Goal: Communication & Community: Answer question/provide support

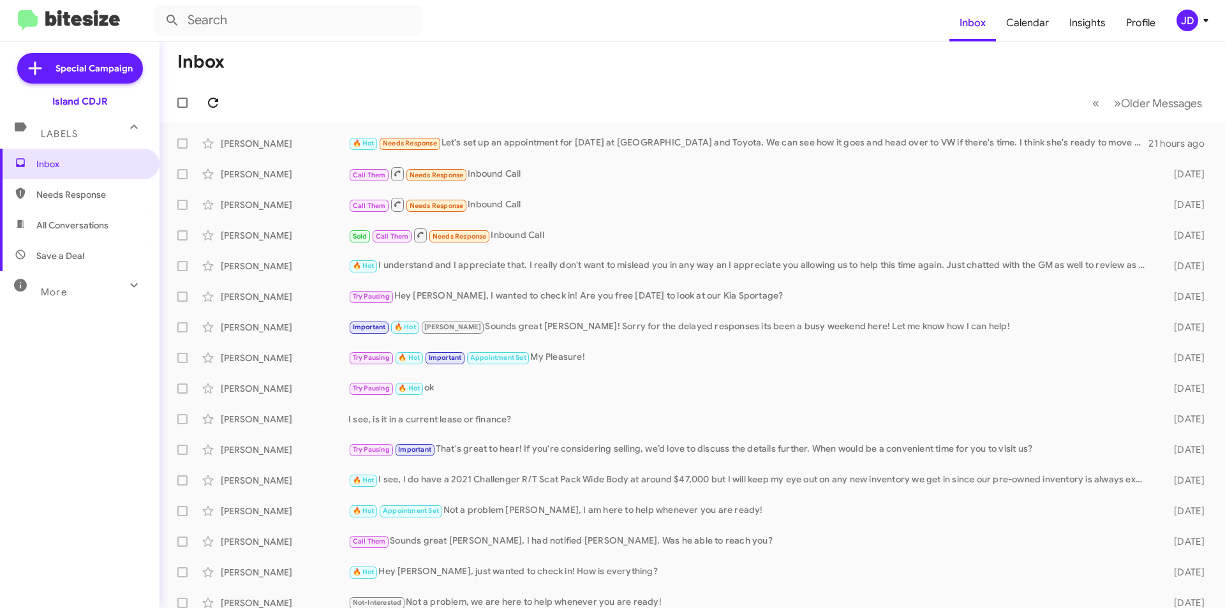
click at [218, 106] on icon at bounding box center [212, 102] width 15 height 15
click at [406, 152] on div "[PERSON_NAME] 🔥 Hot Needs Response Let's set up an appointment for [DATE] at [G…" at bounding box center [692, 144] width 1045 height 26
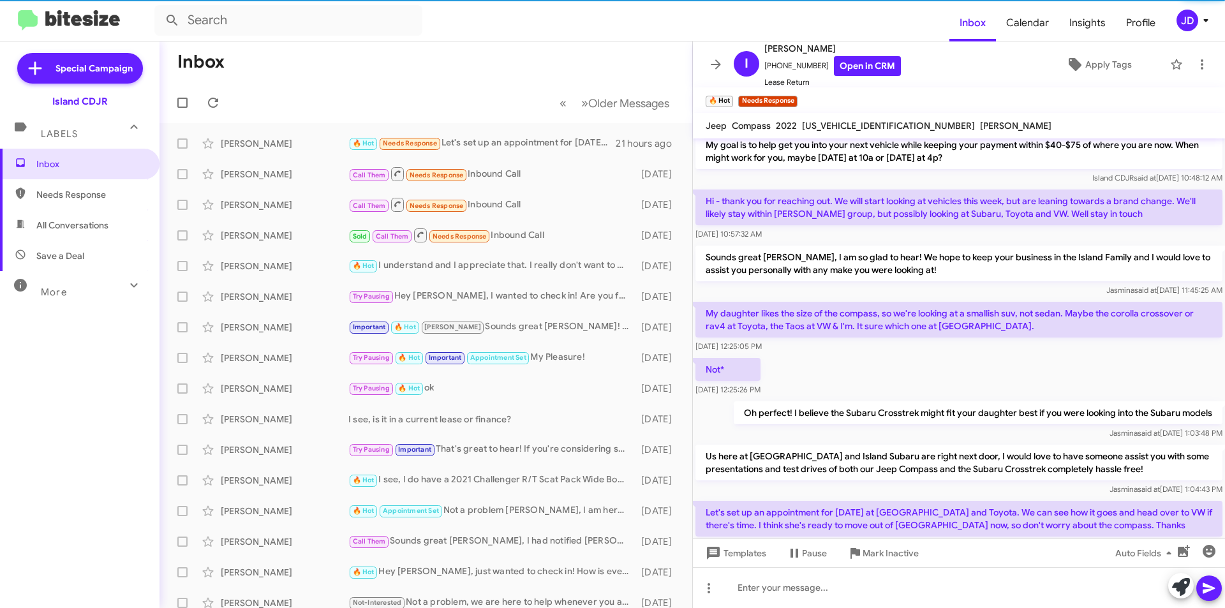
scroll to position [982, 0]
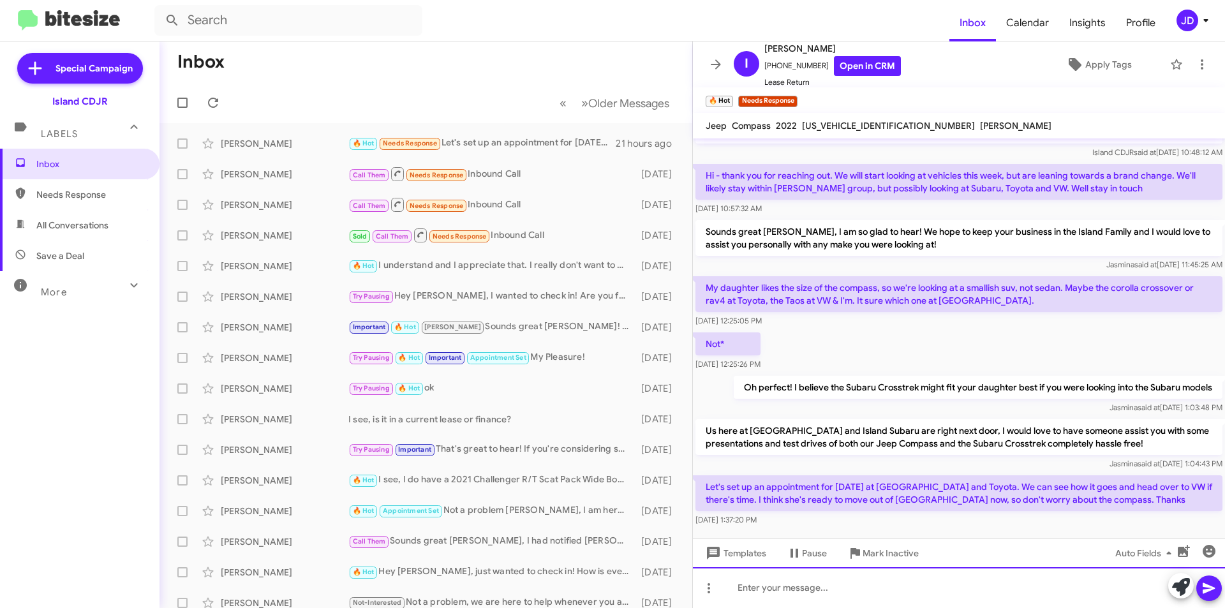
click at [868, 581] on div at bounding box center [959, 587] width 532 height 41
click at [896, 584] on div at bounding box center [959, 587] width 532 height 41
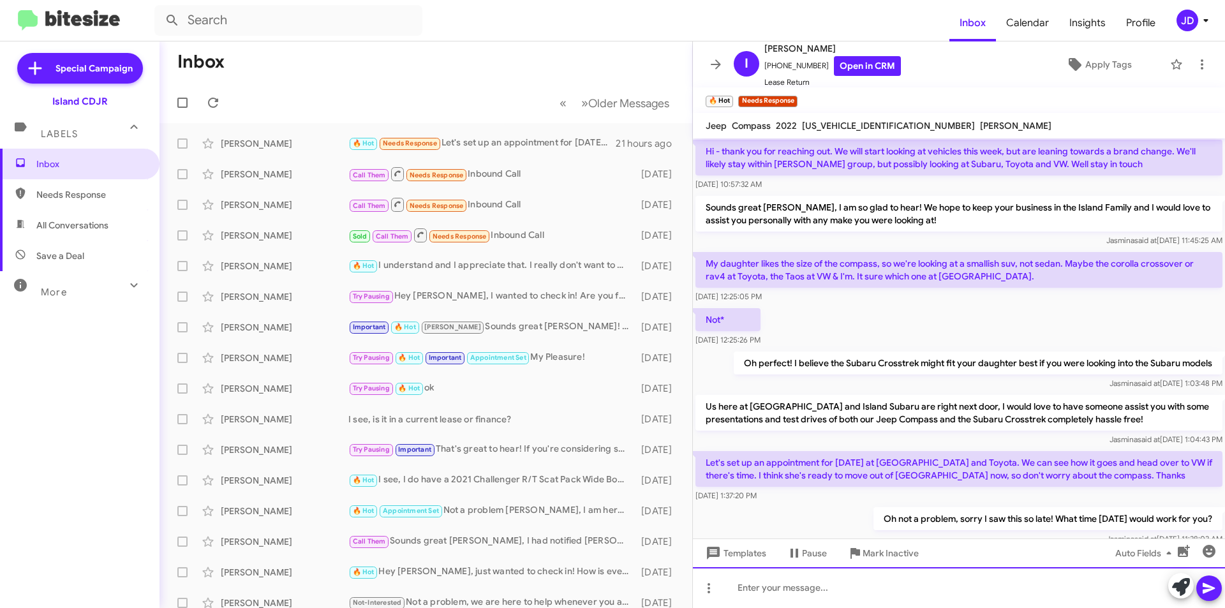
scroll to position [1029, 0]
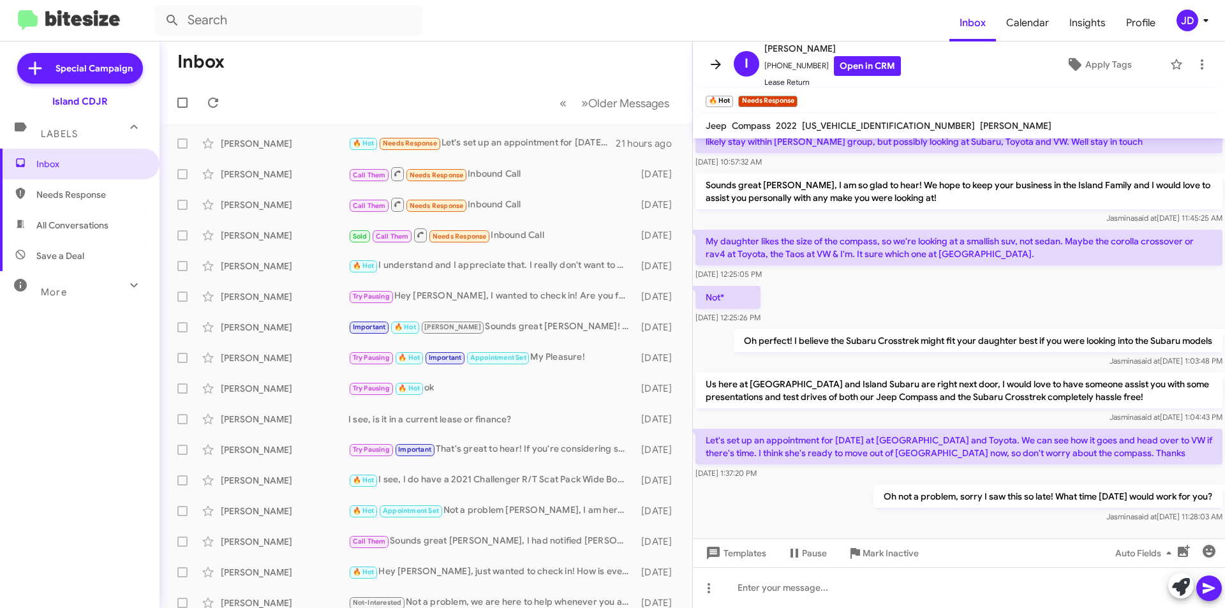
click at [711, 72] on button at bounding box center [716, 65] width 26 height 26
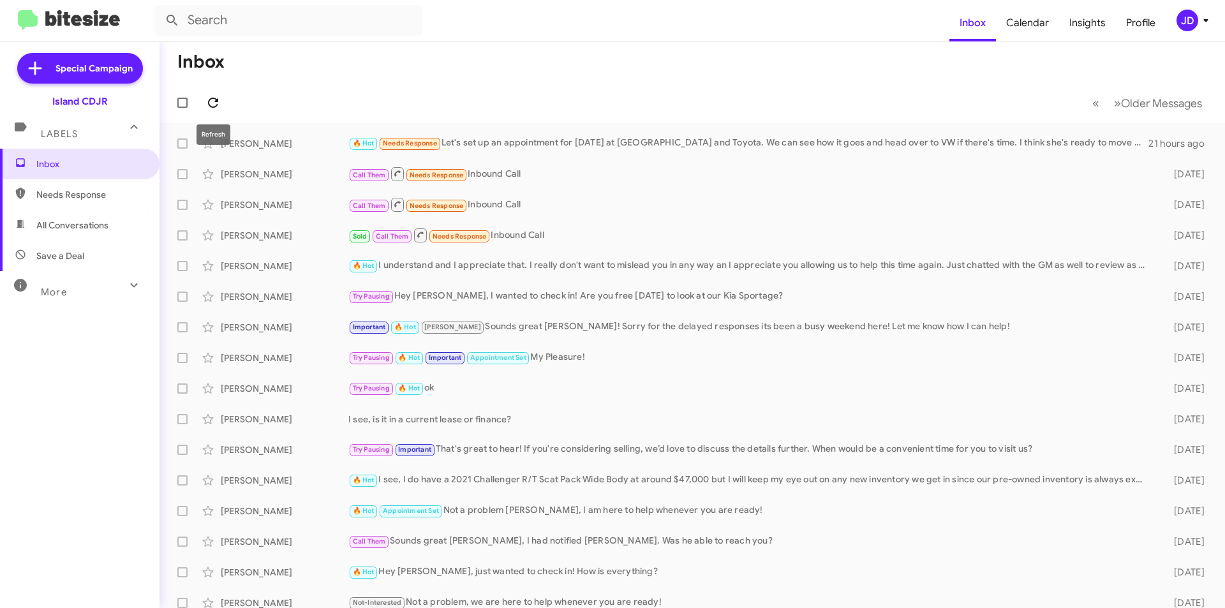
click at [213, 102] on icon at bounding box center [212, 102] width 15 height 15
click at [343, 139] on div "[PERSON_NAME]" at bounding box center [285, 143] width 128 height 13
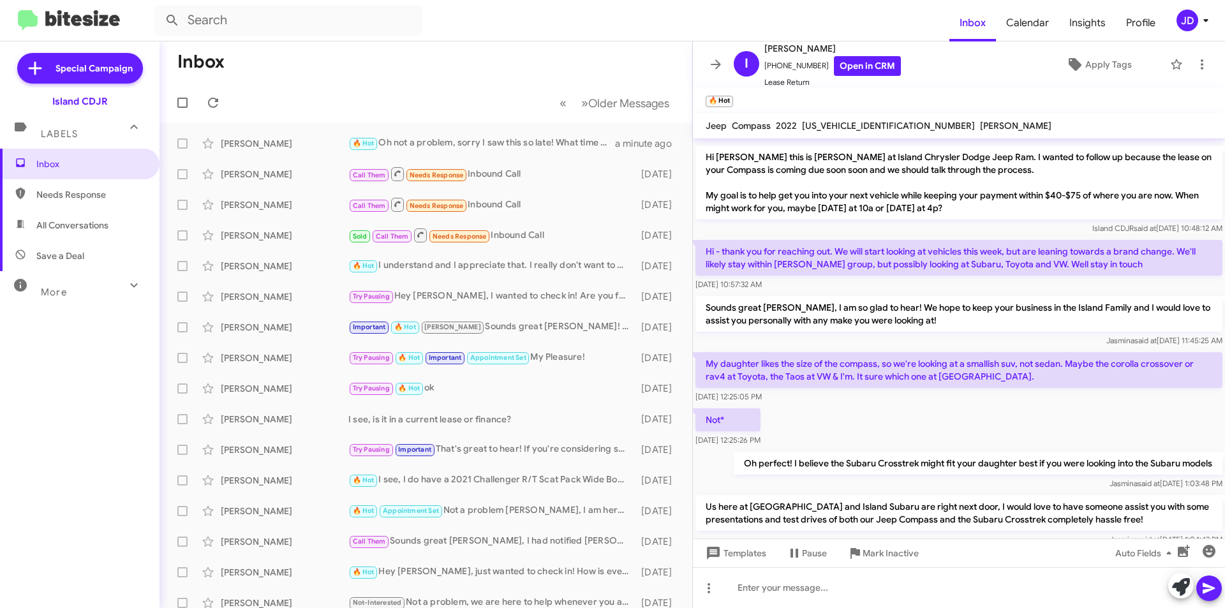
scroll to position [1029, 0]
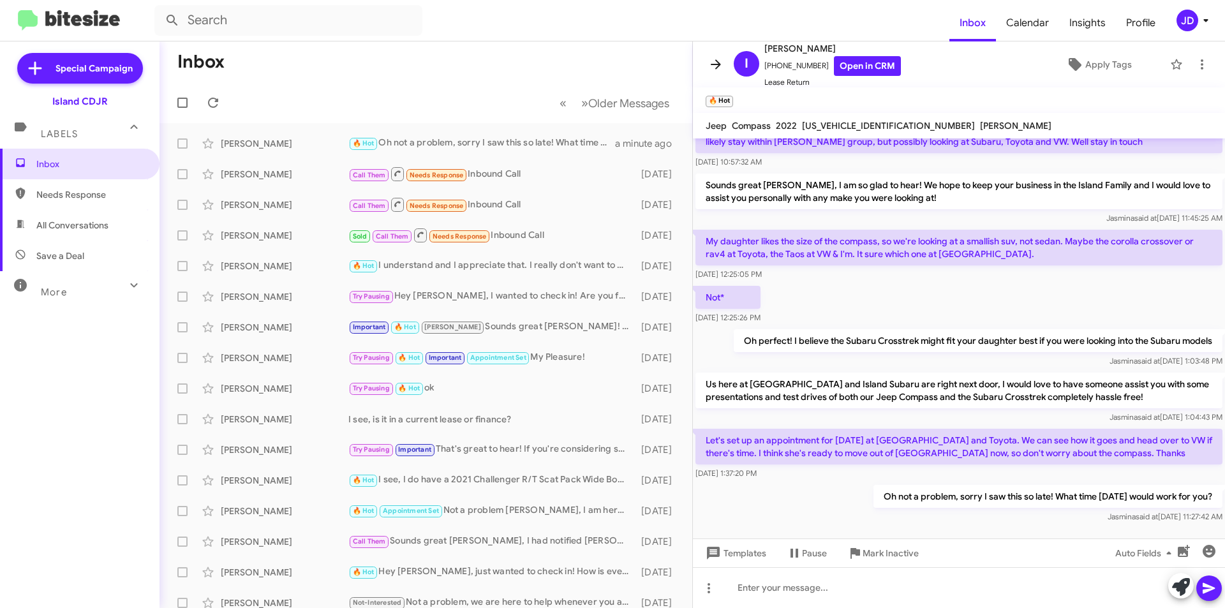
click at [719, 59] on icon at bounding box center [715, 64] width 15 height 15
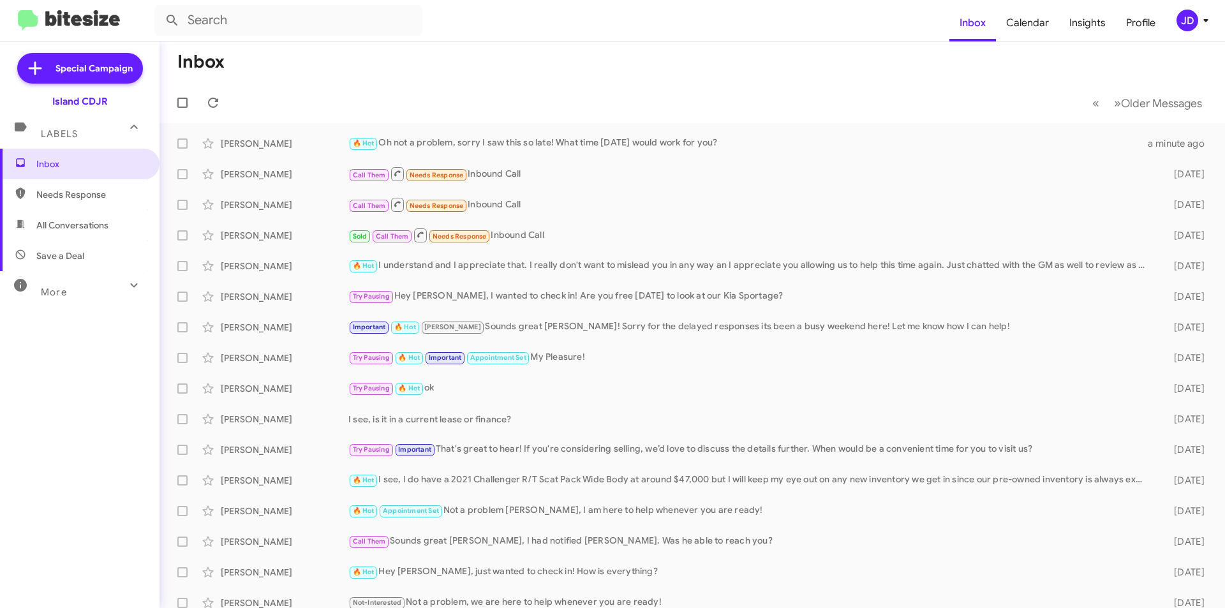
click at [207, 90] on mat-toolbar-row "« Previous » Next Older Messages" at bounding box center [691, 102] width 1065 height 41
click at [322, 130] on span "[PERSON_NAME] 🔥 Hot Oh not a problem, sorry I saw this so late! What time [DATE…" at bounding box center [691, 143] width 1065 height 31
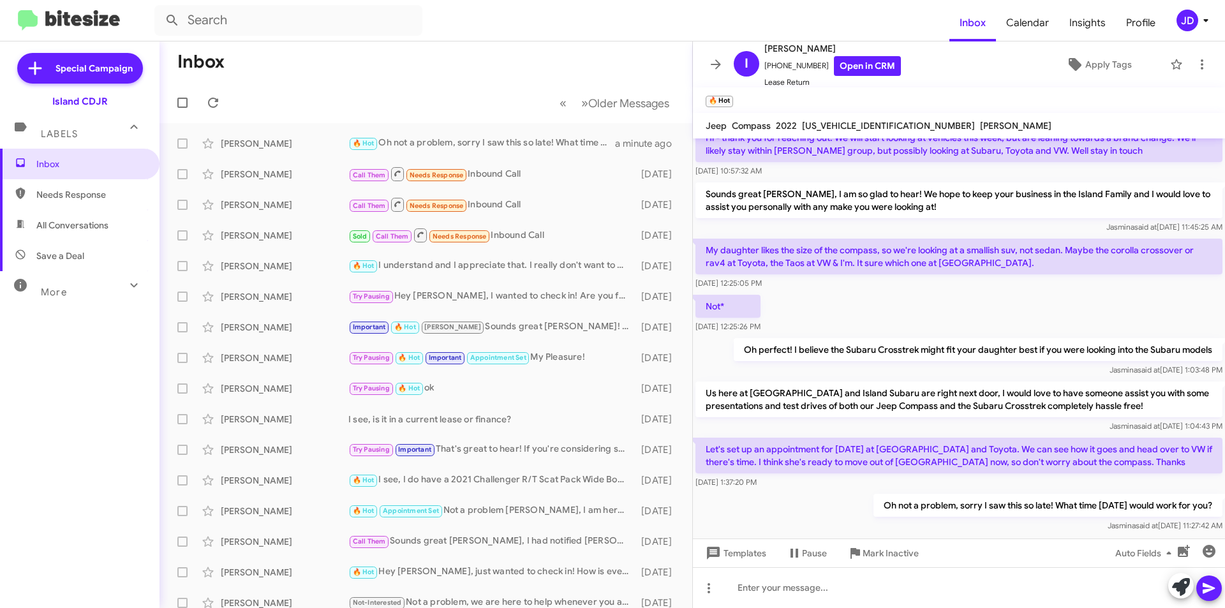
scroll to position [1029, 0]
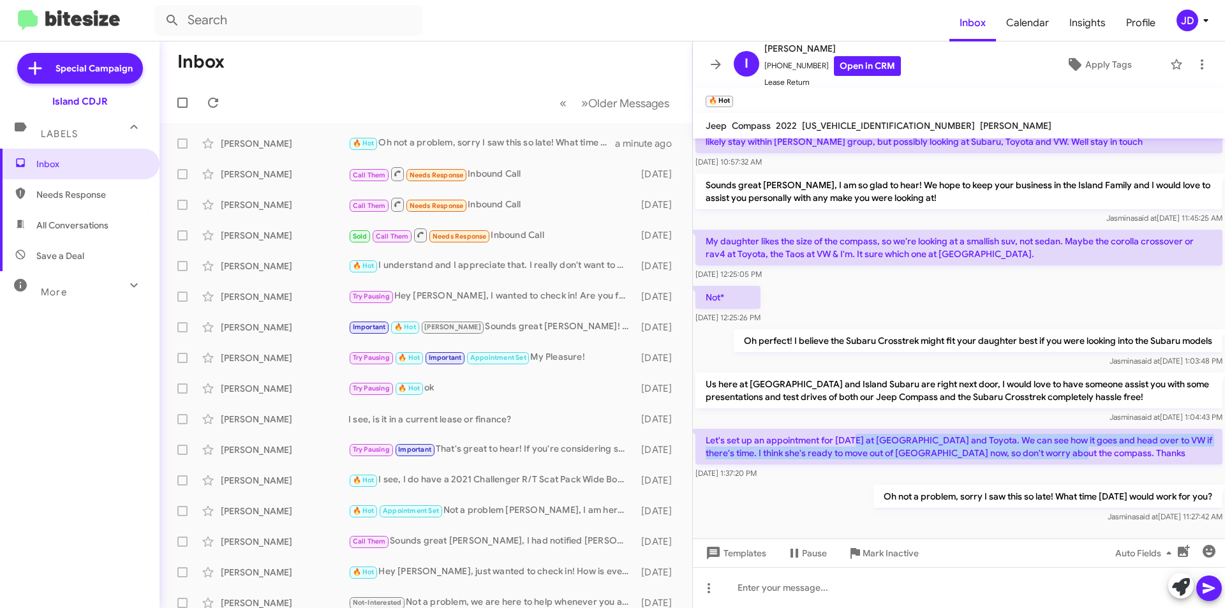
drag, startPoint x: 857, startPoint y: 390, endPoint x: 1119, endPoint y: 401, distance: 261.7
click at [1119, 429] on p "Let's set up an appointment for [DATE] at [GEOGRAPHIC_DATA] and Toyota. We can …" at bounding box center [958, 447] width 527 height 36
drag, startPoint x: 1119, startPoint y: 401, endPoint x: 709, endPoint y: 383, distance: 410.5
click at [709, 429] on p "Let's set up an appointment for [DATE] at [GEOGRAPHIC_DATA] and Toyota. We can …" at bounding box center [958, 447] width 527 height 36
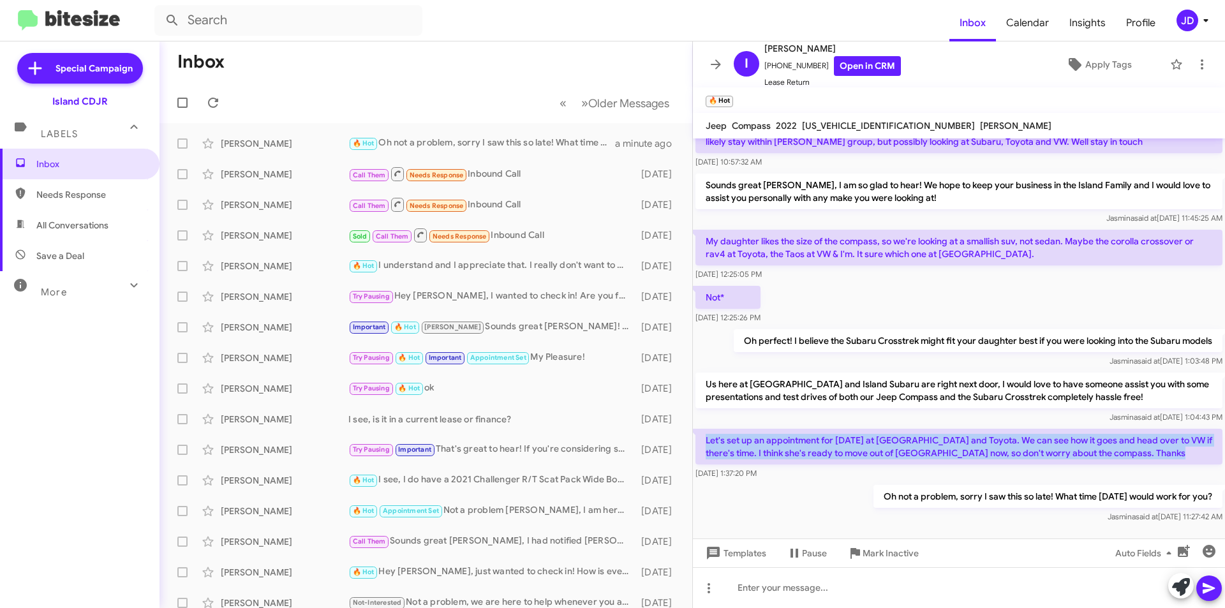
click at [709, 429] on p "Let's set up an appointment for [DATE] at [GEOGRAPHIC_DATA] and Toyota. We can …" at bounding box center [958, 447] width 527 height 36
drag, startPoint x: 709, startPoint y: 383, endPoint x: 1011, endPoint y: 400, distance: 302.8
click at [1011, 429] on p "Let's set up an appointment for [DATE] at [GEOGRAPHIC_DATA] and Toyota. We can …" at bounding box center [958, 447] width 527 height 36
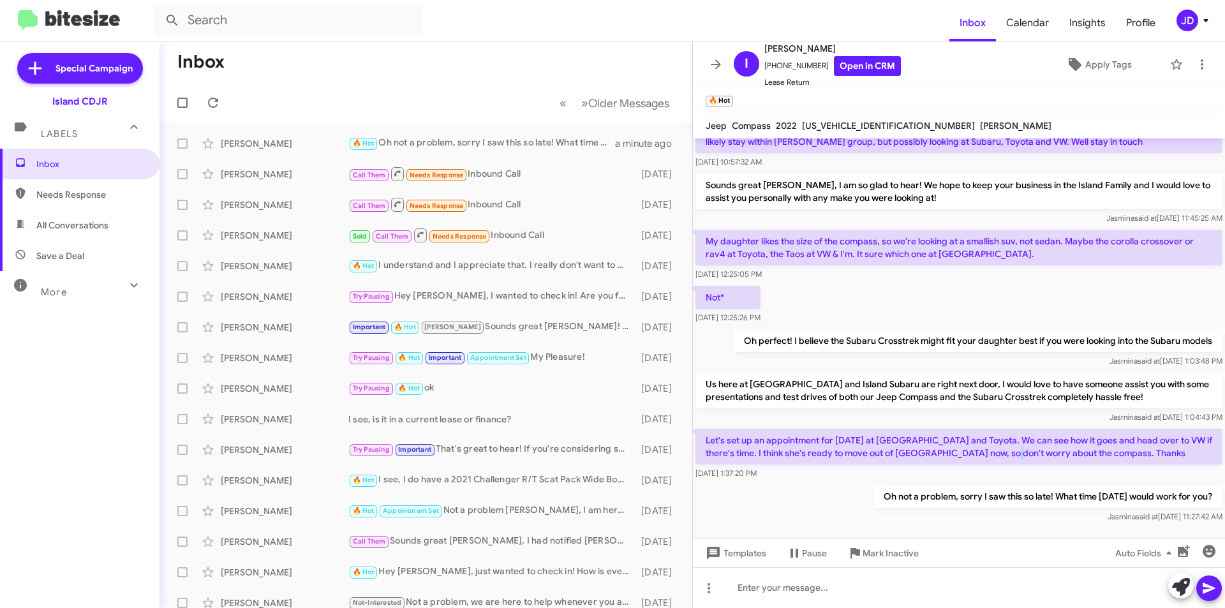
click at [1011, 429] on p "Let's set up an appointment for [DATE] at [GEOGRAPHIC_DATA] and Toyota. We can …" at bounding box center [958, 447] width 527 height 36
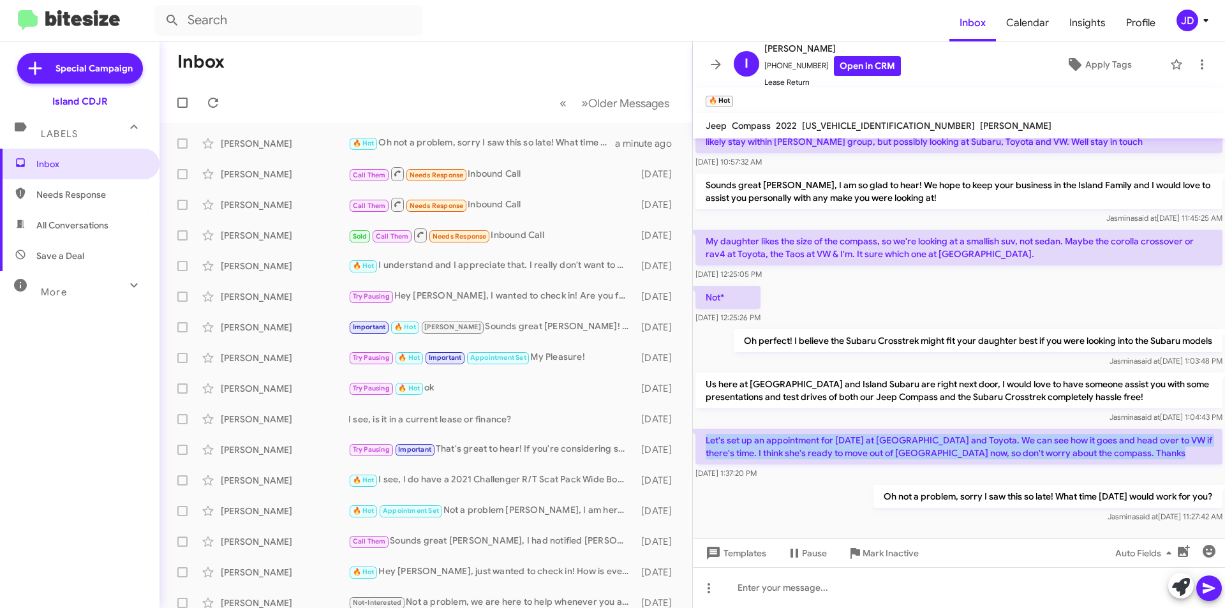
drag, startPoint x: 1011, startPoint y: 400, endPoint x: 1020, endPoint y: 400, distance: 9.6
click at [1020, 429] on p "Let's set up an appointment for [DATE] at [GEOGRAPHIC_DATA] and Toyota. We can …" at bounding box center [958, 447] width 527 height 36
click at [1021, 429] on p "Let's set up an appointment for [DATE] at [GEOGRAPHIC_DATA] and Toyota. We can …" at bounding box center [958, 447] width 527 height 36
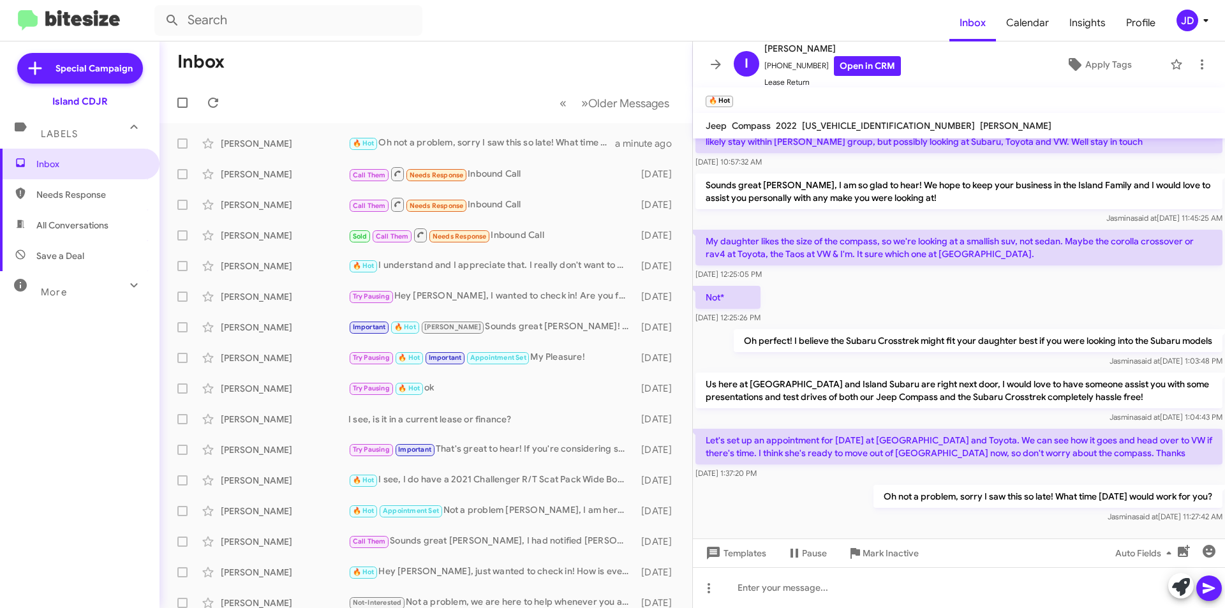
click at [1098, 429] on p "Let's set up an appointment for [DATE] at [GEOGRAPHIC_DATA] and Toyota. We can …" at bounding box center [958, 447] width 527 height 36
click at [711, 69] on icon at bounding box center [715, 64] width 15 height 15
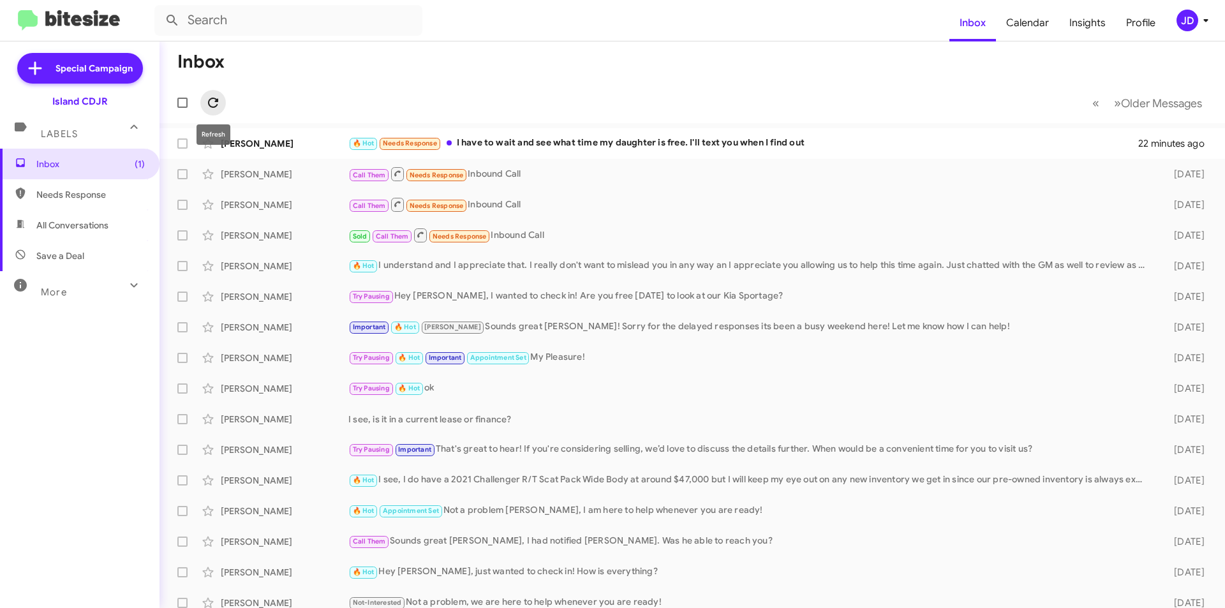
click at [214, 103] on icon at bounding box center [212, 102] width 15 height 15
click at [212, 99] on icon at bounding box center [212, 102] width 15 height 15
click at [478, 139] on div "🔥 Hot Needs Response I have to wait and see what time my daughter is free. I'll…" at bounding box center [755, 143] width 815 height 15
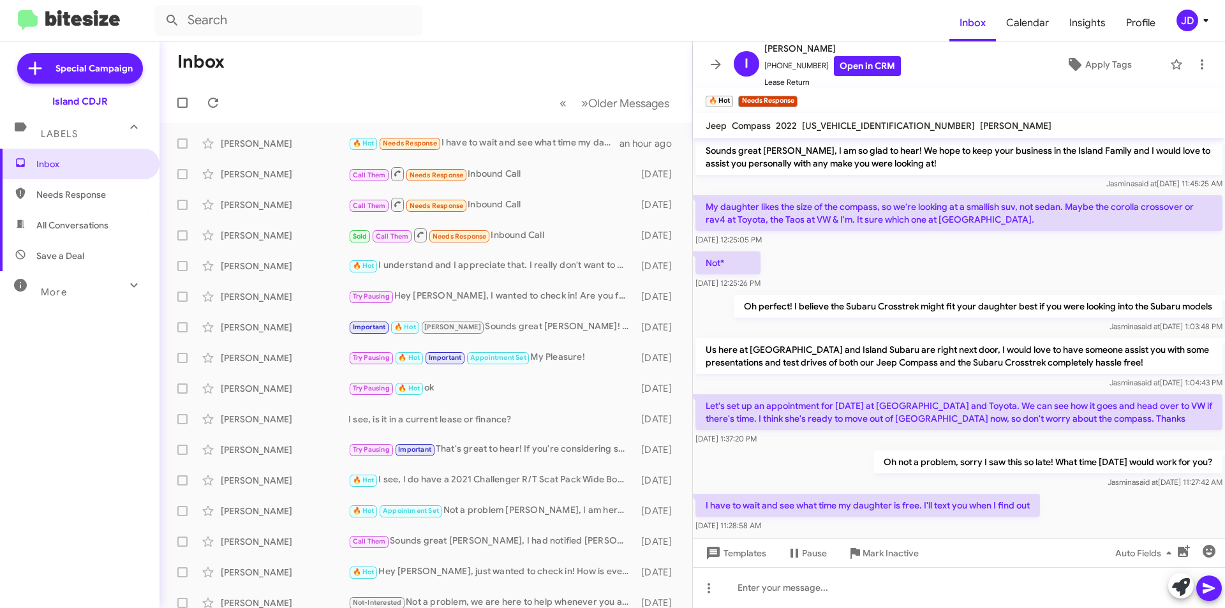
scroll to position [978, 0]
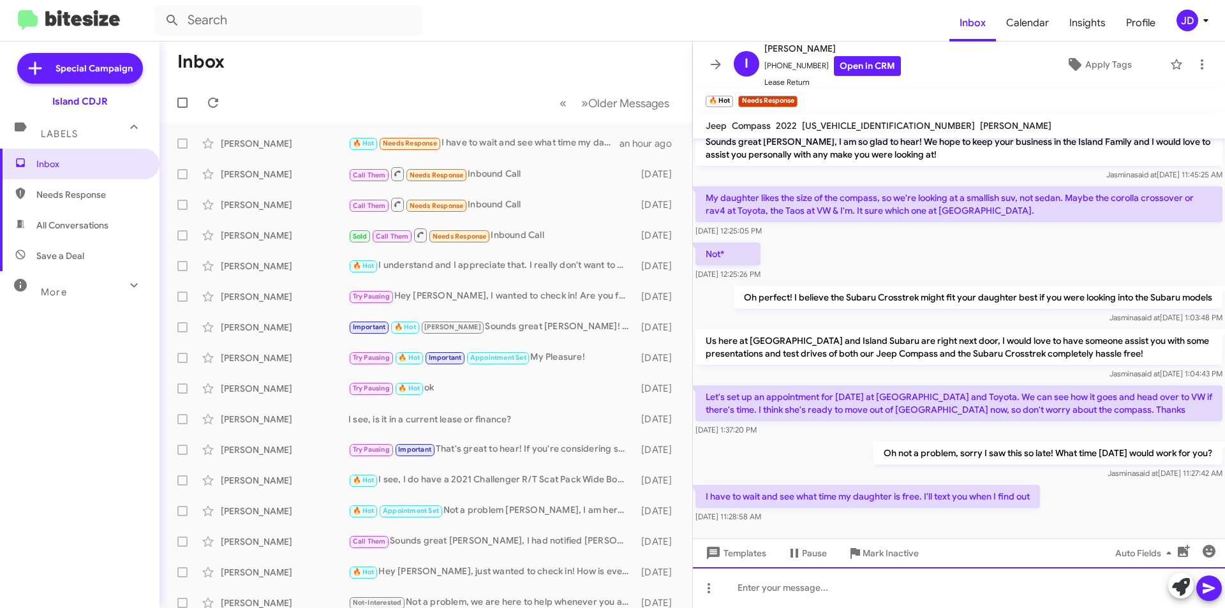
click at [880, 590] on div at bounding box center [959, 587] width 532 height 41
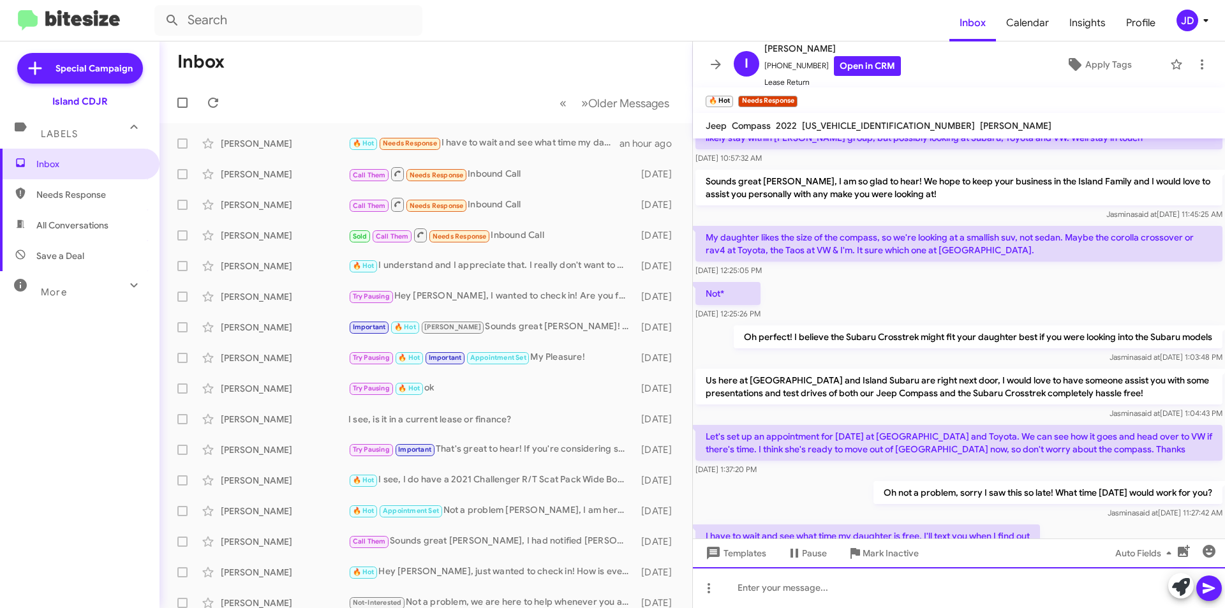
scroll to position [1219, 0]
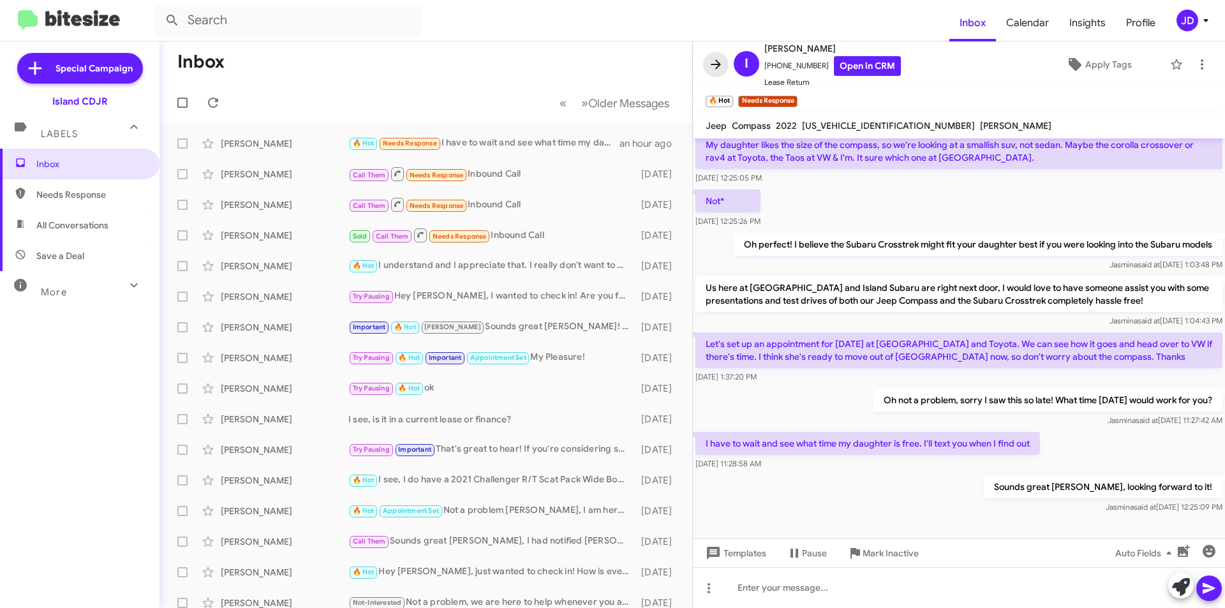
click at [712, 68] on icon at bounding box center [715, 64] width 15 height 15
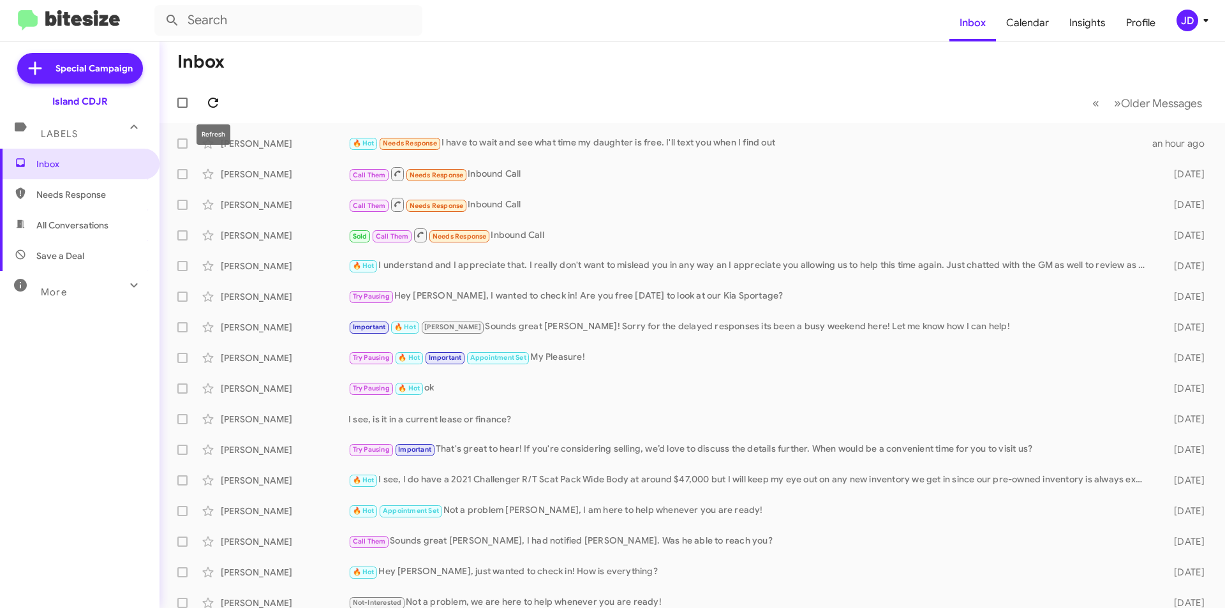
click at [214, 103] on icon at bounding box center [212, 102] width 15 height 15
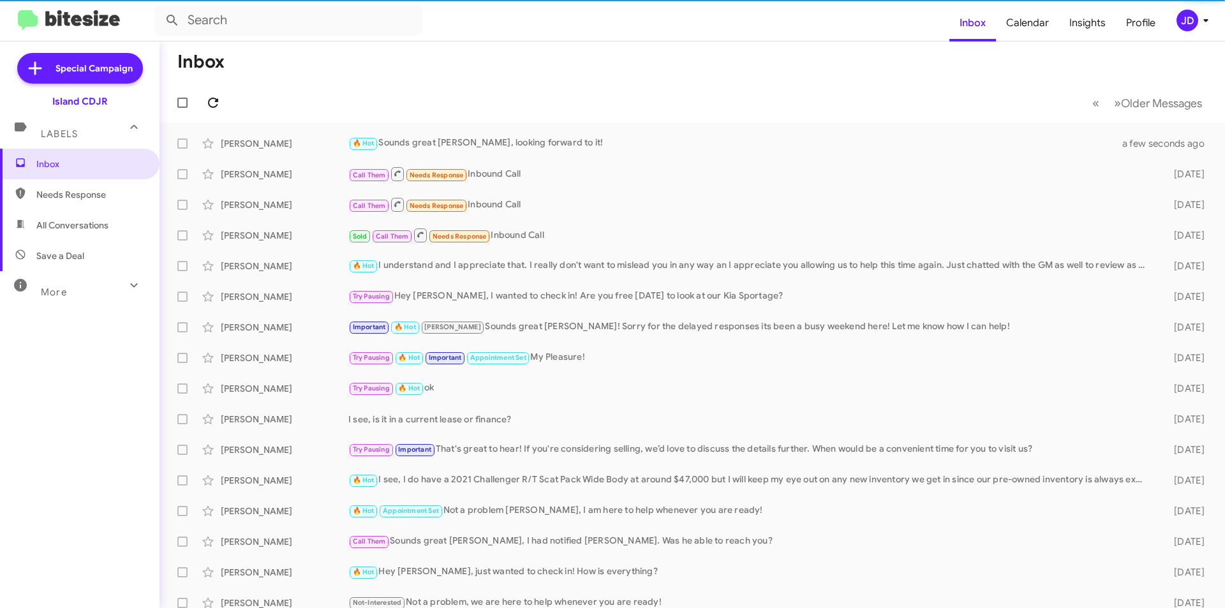
click at [214, 103] on icon at bounding box center [212, 102] width 15 height 15
click at [111, 218] on span "All Conversations" at bounding box center [79, 225] width 159 height 31
type input "in:all-conversations"
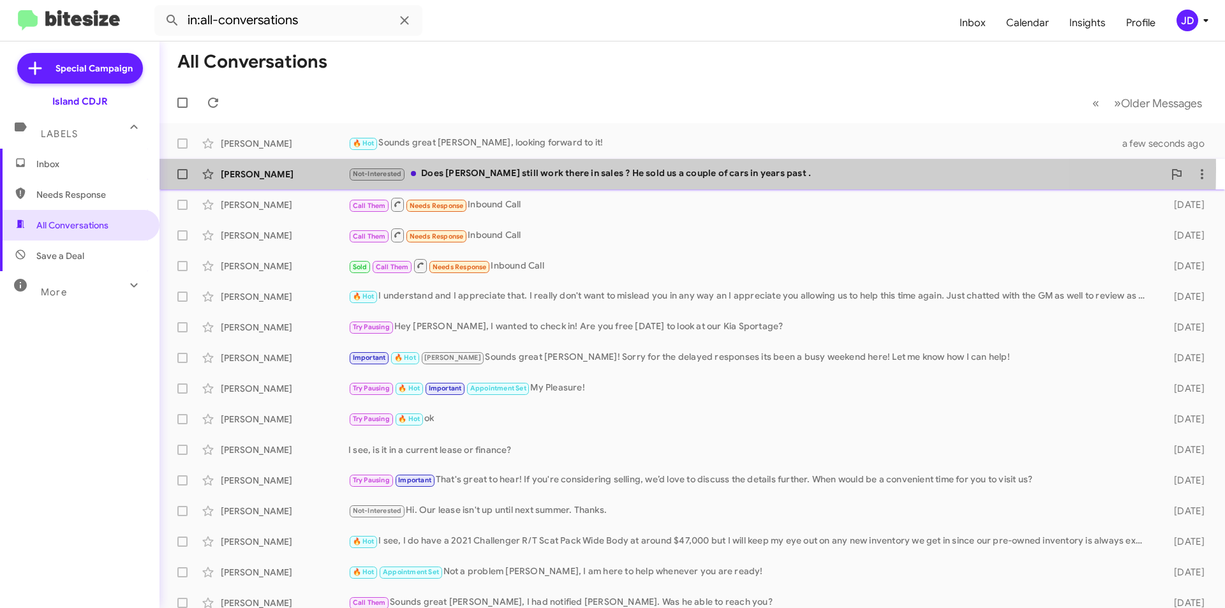
click at [494, 168] on div "Not-Interested Does [PERSON_NAME] still work there in sales ? He sold us a coup…" at bounding box center [755, 173] width 815 height 15
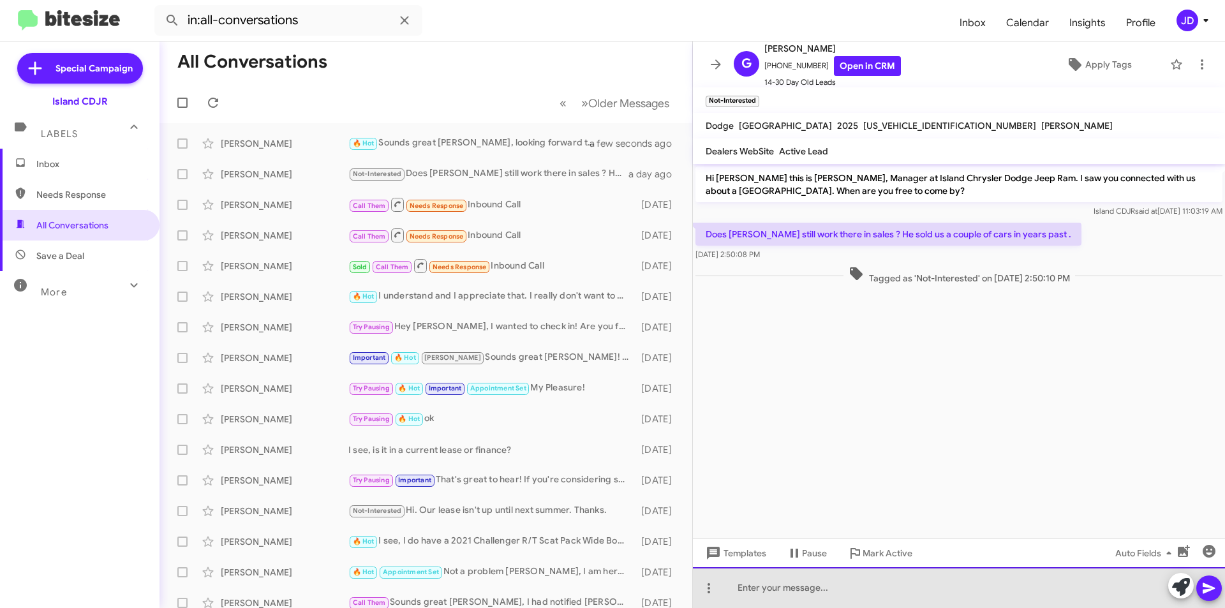
click at [893, 591] on div at bounding box center [959, 587] width 532 height 41
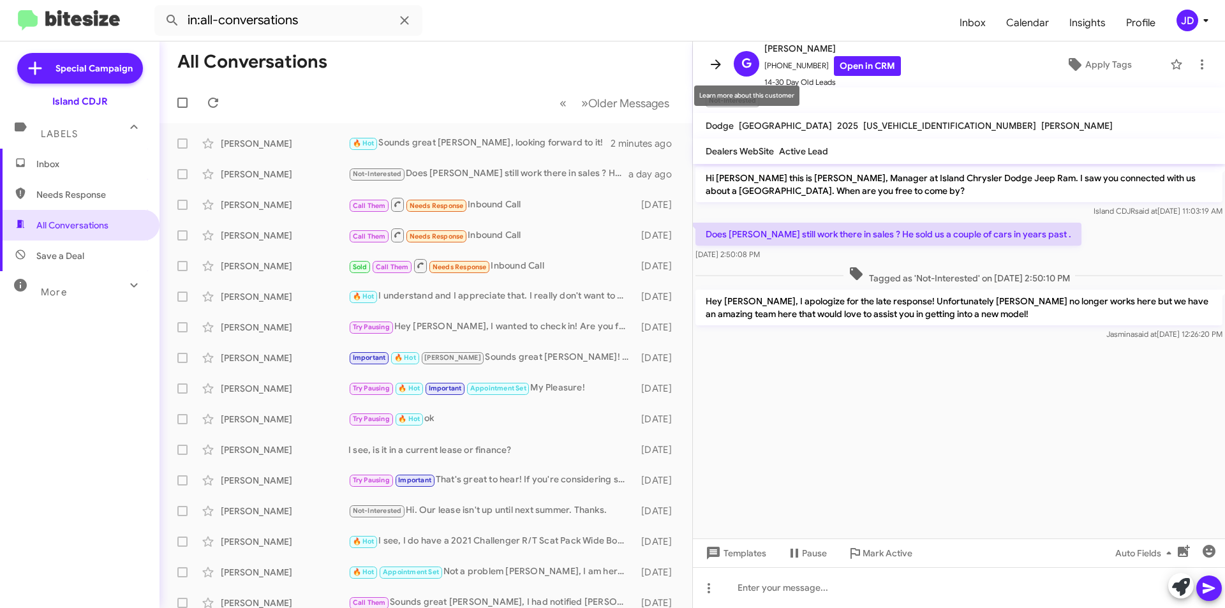
click at [711, 63] on icon at bounding box center [715, 64] width 15 height 15
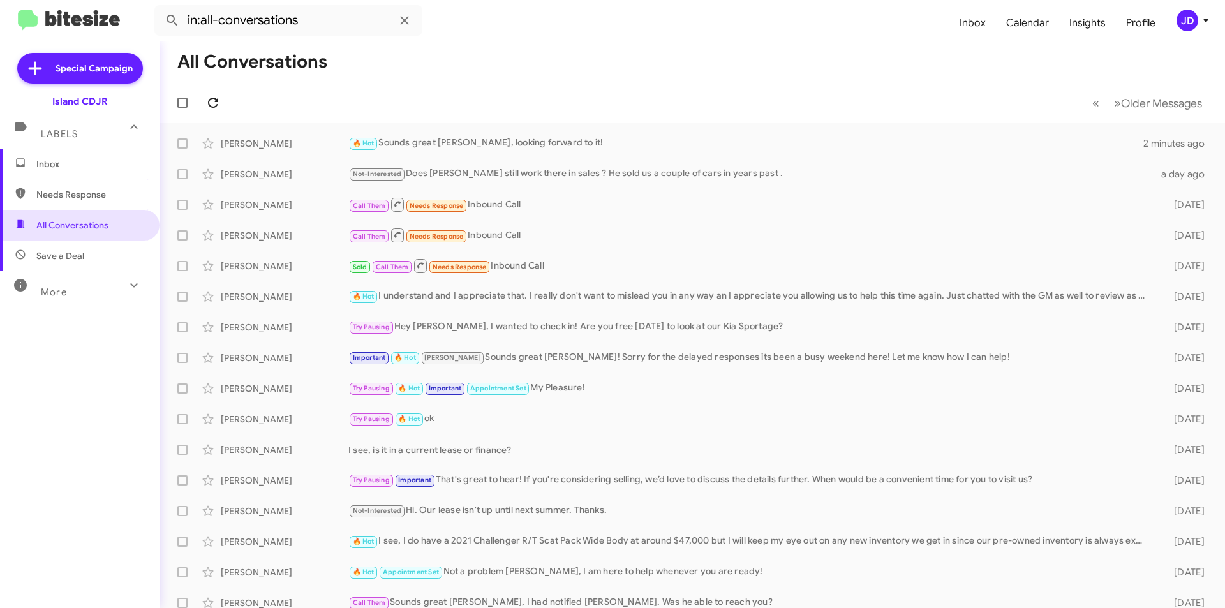
click at [209, 108] on icon at bounding box center [212, 102] width 15 height 15
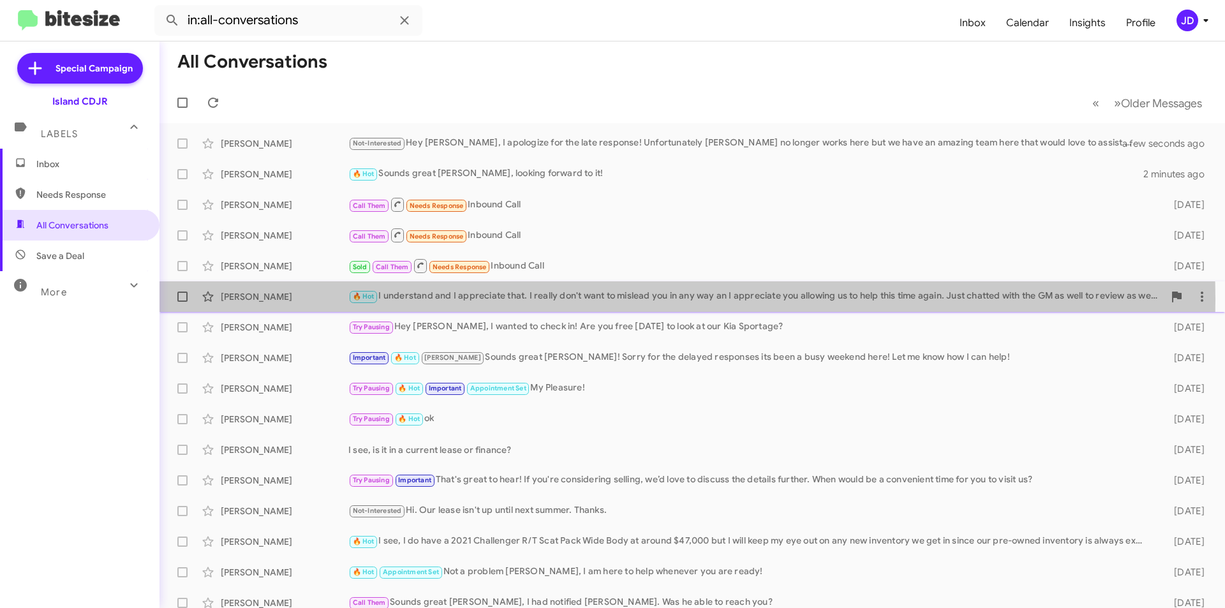
click at [565, 300] on div "🔥 Hot I understand and I appreciate that. I really don't want to mislead you in…" at bounding box center [755, 296] width 815 height 15
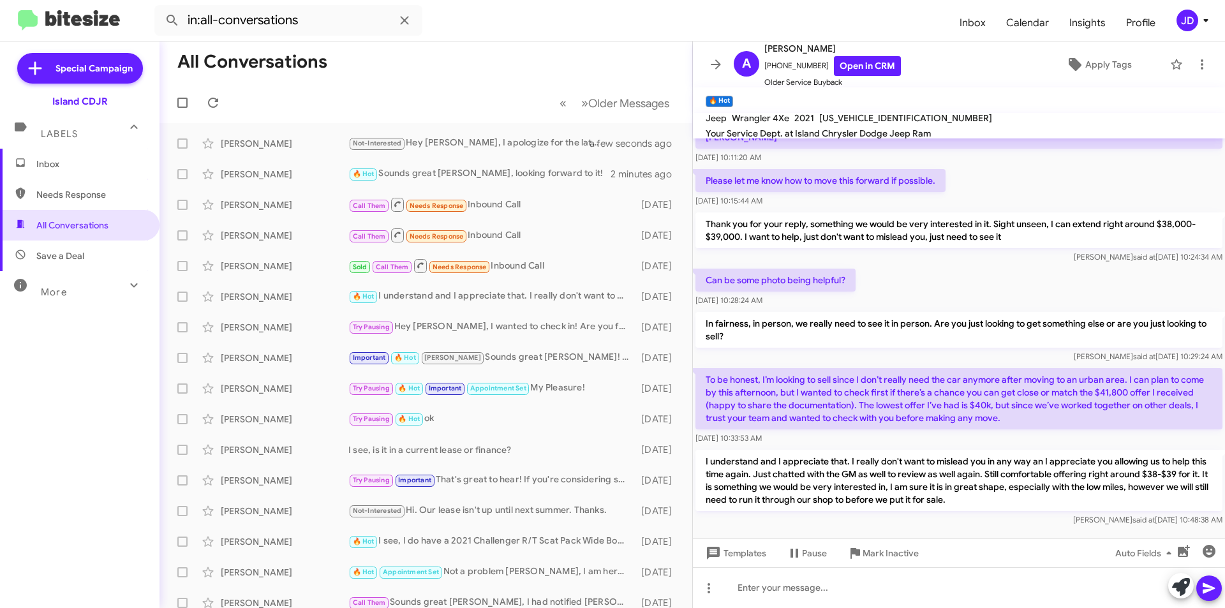
scroll to position [674, 0]
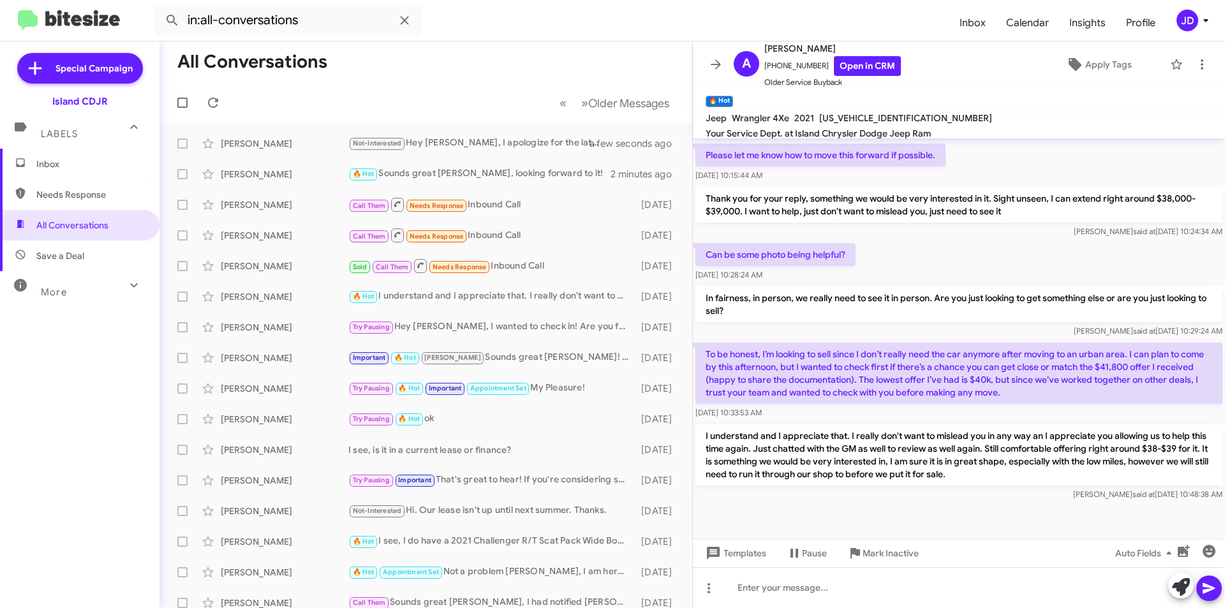
drag, startPoint x: 830, startPoint y: 309, endPoint x: 810, endPoint y: 275, distance: 40.0
click at [810, 275] on div "[DATE] 10:28:24 AM" at bounding box center [775, 275] width 160 height 13
click at [702, 47] on mat-toolbar "A [PERSON_NAME] [PHONE_NUMBER] Open in CRM Older Service Buyback Apply Tags" at bounding box center [959, 64] width 532 height 46
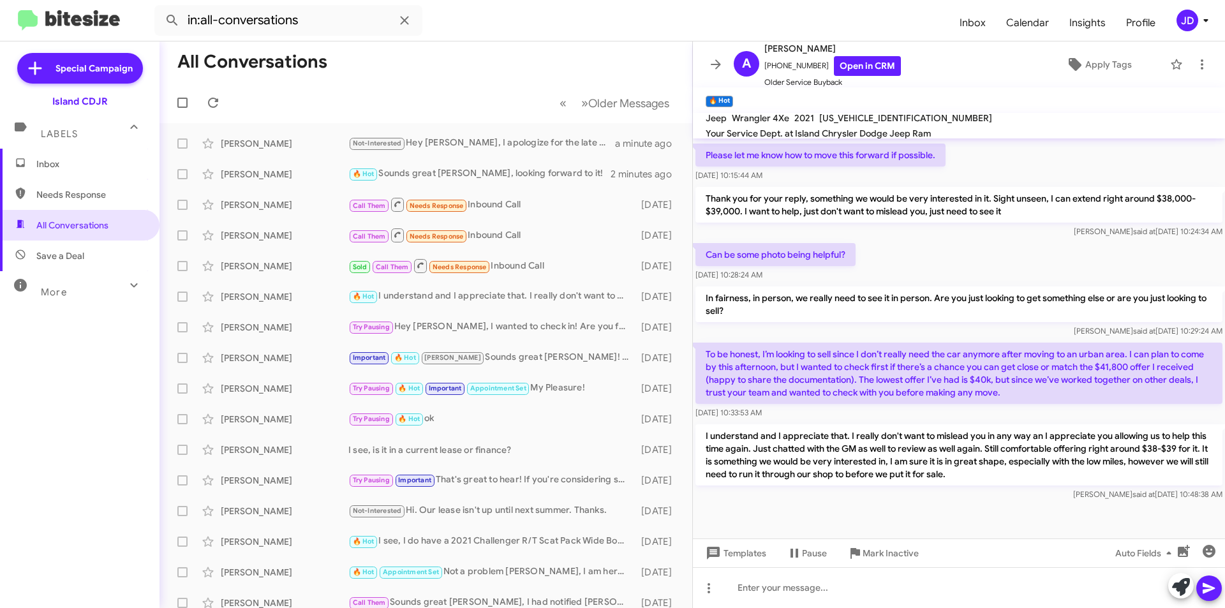
click at [703, 53] on mat-toolbar "A [PERSON_NAME] [PHONE_NUMBER] Open in CRM Older Service Buyback Apply Tags" at bounding box center [959, 64] width 532 height 46
click at [711, 66] on icon at bounding box center [715, 64] width 15 height 15
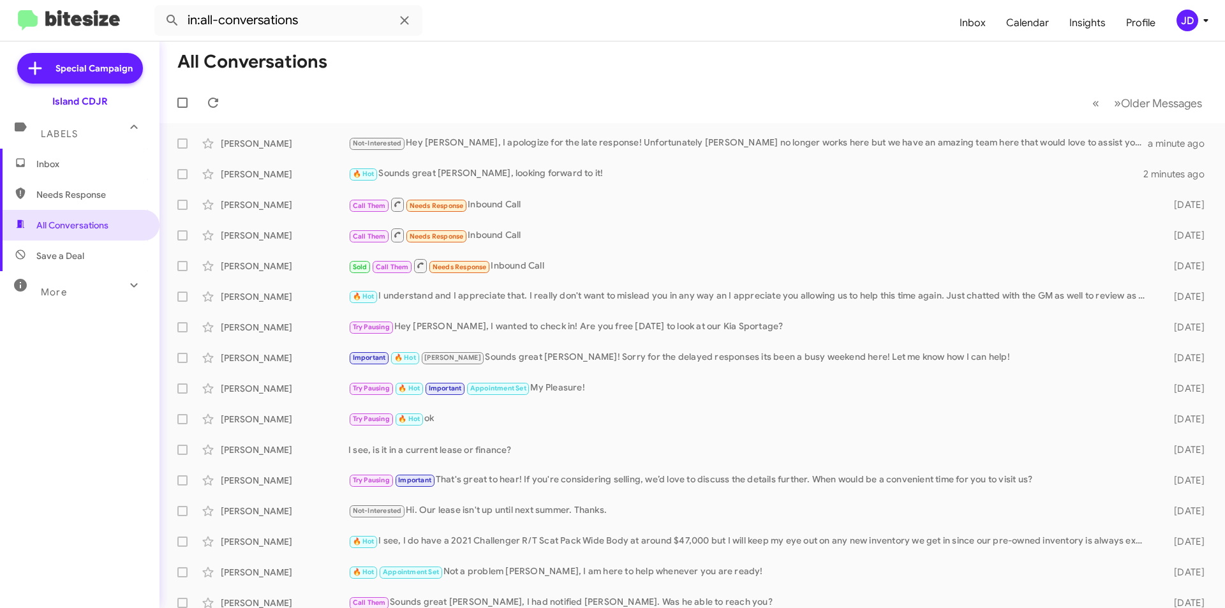
click at [101, 170] on span "Inbox" at bounding box center [90, 164] width 108 height 13
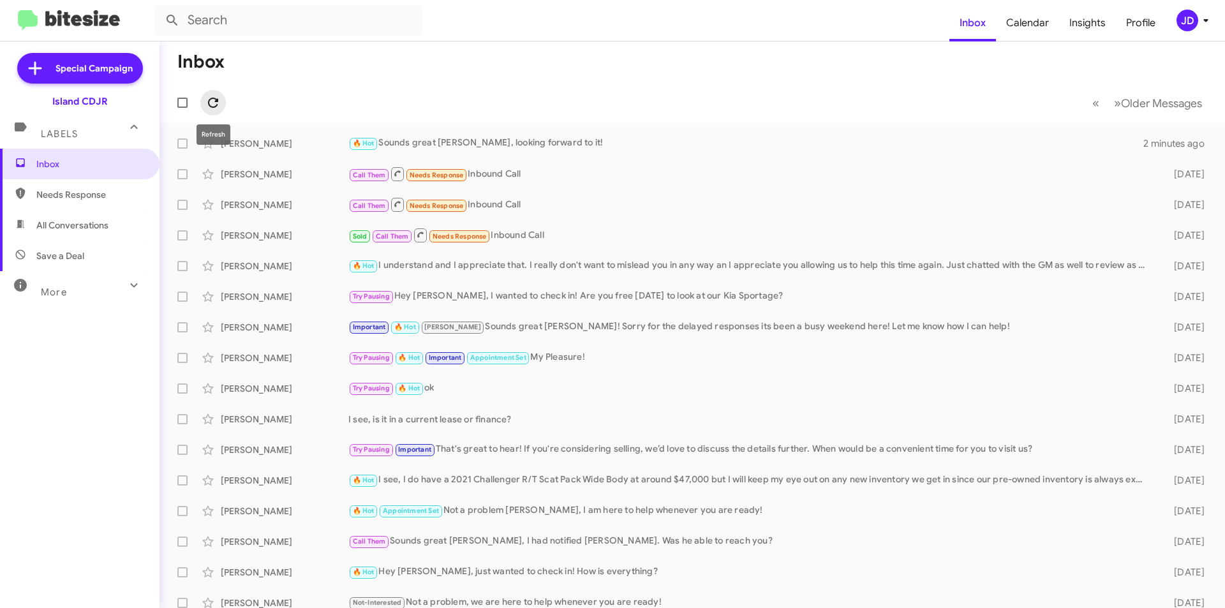
click at [218, 111] on button at bounding box center [213, 103] width 26 height 26
click at [216, 103] on icon at bounding box center [212, 102] width 15 height 15
click at [78, 217] on span "All Conversations" at bounding box center [79, 225] width 159 height 31
type input "in:all-conversations"
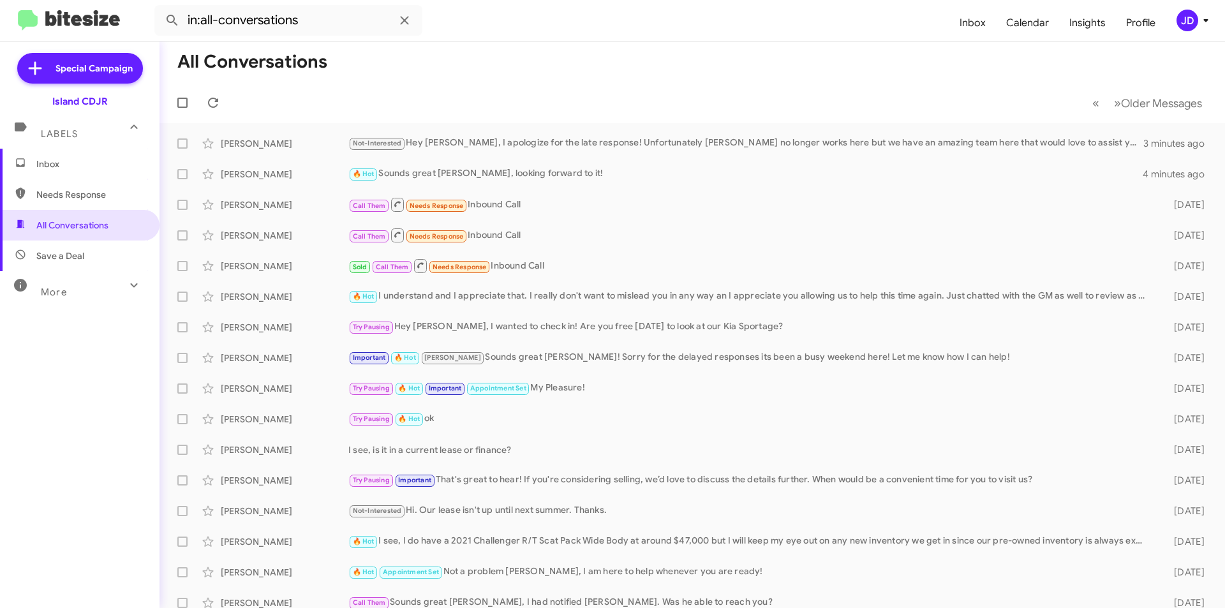
click at [77, 157] on span "Inbox" at bounding box center [79, 164] width 159 height 31
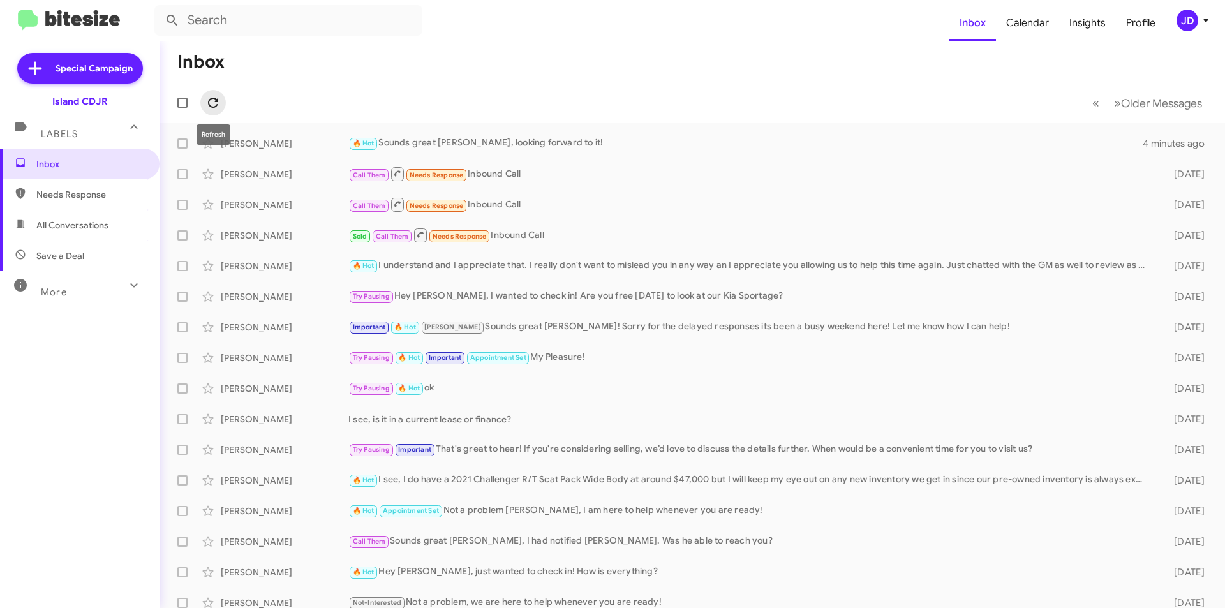
click at [219, 98] on icon at bounding box center [212, 102] width 15 height 15
click at [524, 136] on div "🔥 Hot Needs Response We should be there around 3. We can start either at Toyota…" at bounding box center [755, 143] width 815 height 15
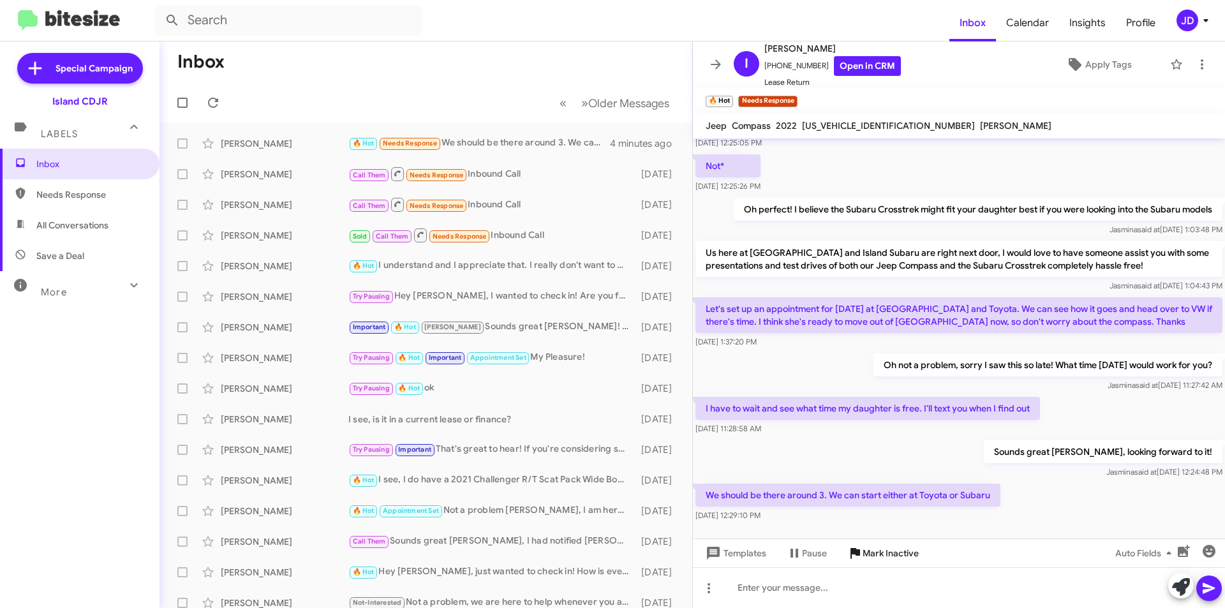
scroll to position [888, 0]
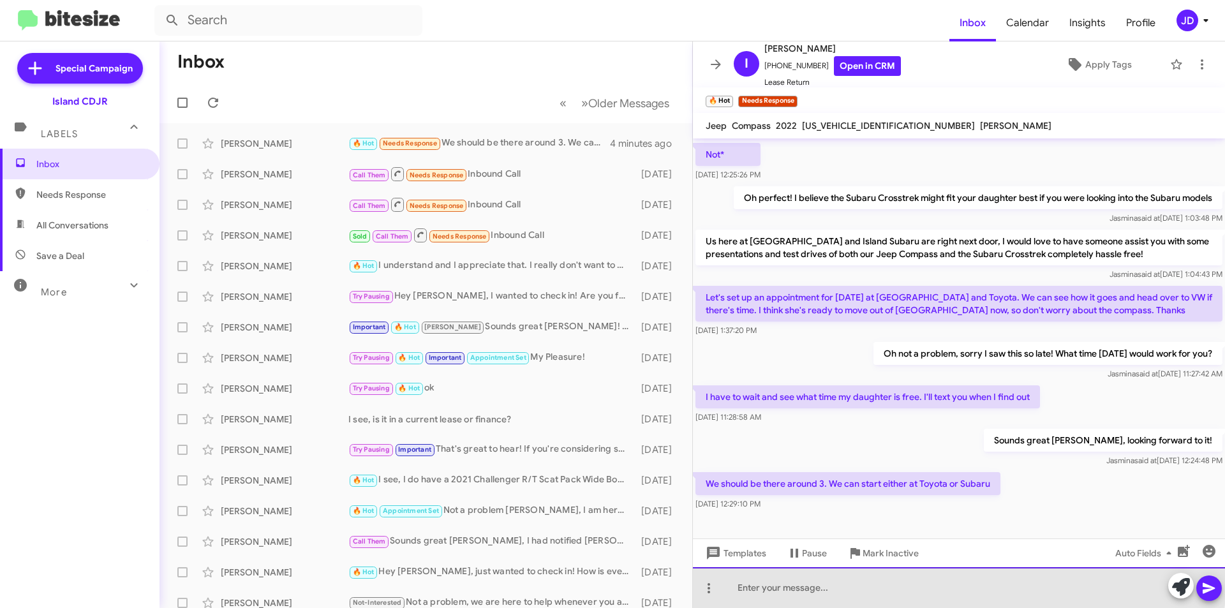
click at [898, 584] on div at bounding box center [959, 587] width 532 height 41
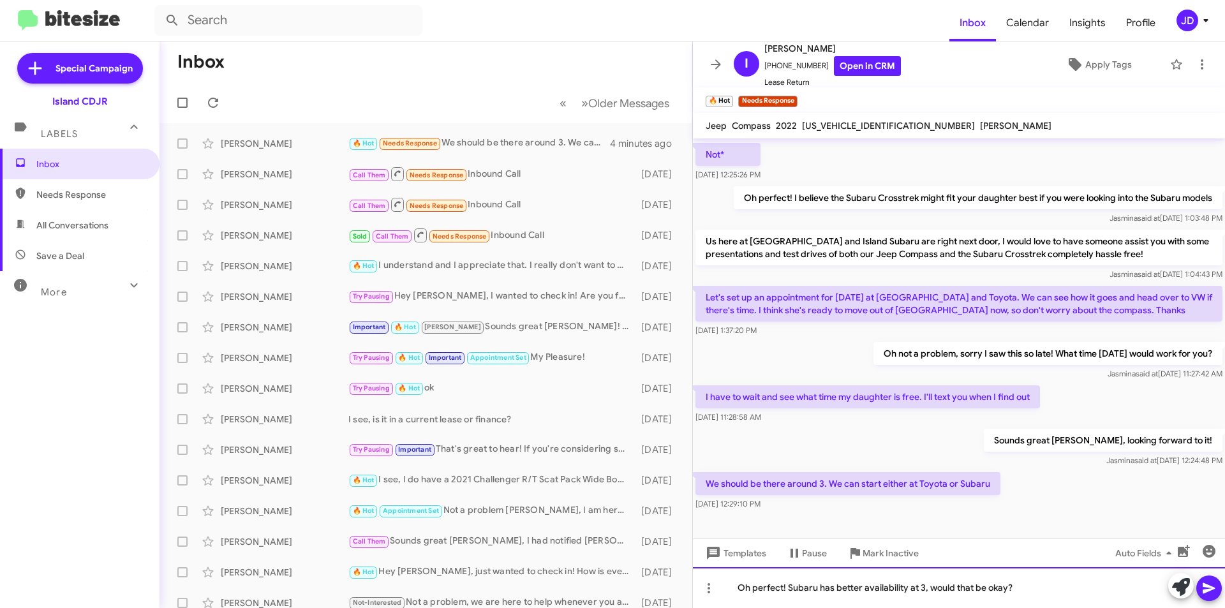
click at [1013, 588] on div "Oh perfect! Subaru has better availability at 3, would that be okay?" at bounding box center [959, 587] width 532 height 41
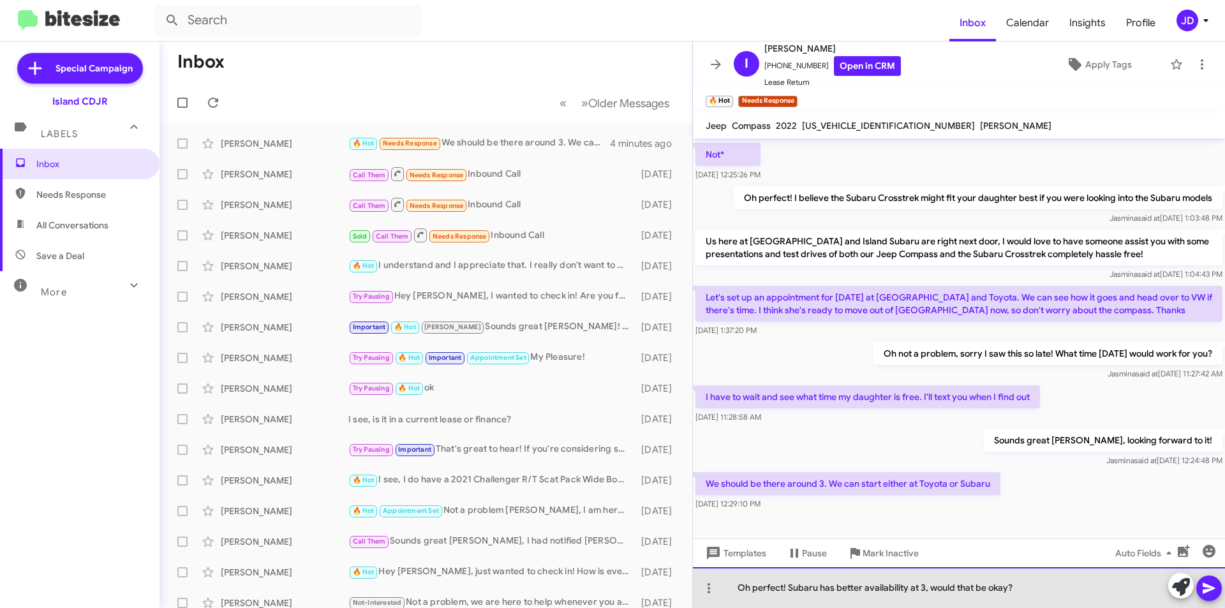
click at [1013, 588] on div "Oh perfect! Subaru has better availability at 3, would that be okay?" at bounding box center [959, 587] width 532 height 41
drag, startPoint x: 1012, startPoint y: 588, endPoint x: 930, endPoint y: 593, distance: 82.4
click at [930, 593] on div "Oh perfect! Subaru has better availability at 3, would that be okay?" at bounding box center [959, 587] width 532 height 41
click at [1010, 587] on div "Oh perfect! Subaru has better availability at 3, would that be okay?" at bounding box center [959, 587] width 532 height 41
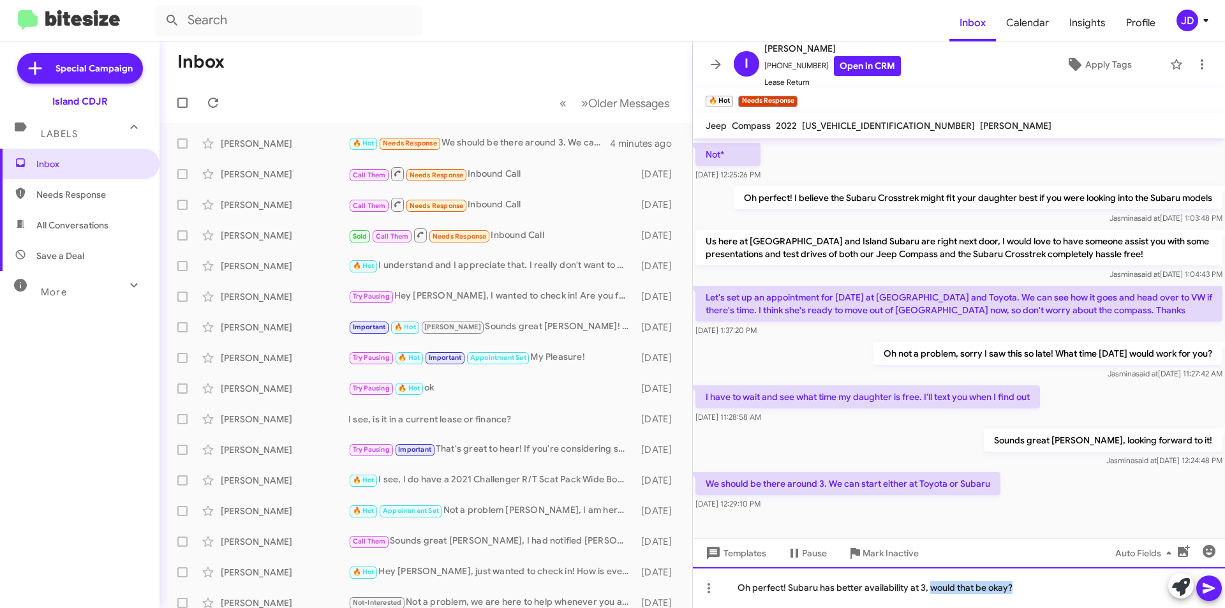
click at [1010, 587] on div "Oh perfect! Subaru has better availability at 3, would that be okay?" at bounding box center [959, 587] width 532 height 41
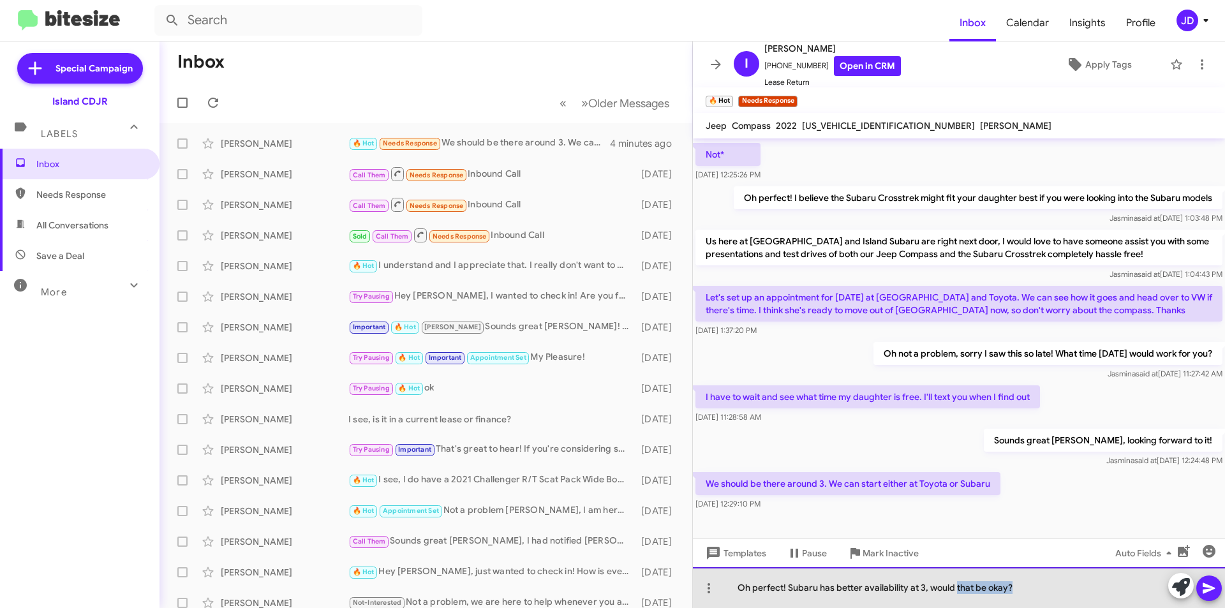
drag, startPoint x: 1010, startPoint y: 587, endPoint x: 954, endPoint y: 591, distance: 56.3
click at [954, 591] on div "Oh perfect! Subaru has better availability at 3, would that be okay?" at bounding box center [959, 587] width 532 height 41
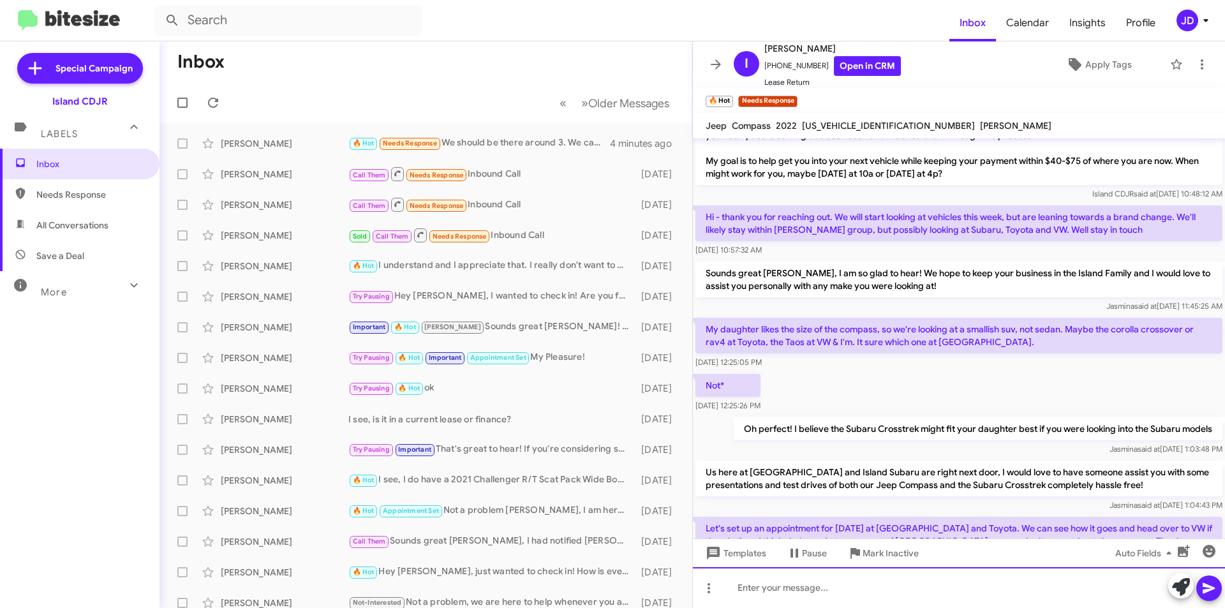
scroll to position [1215, 0]
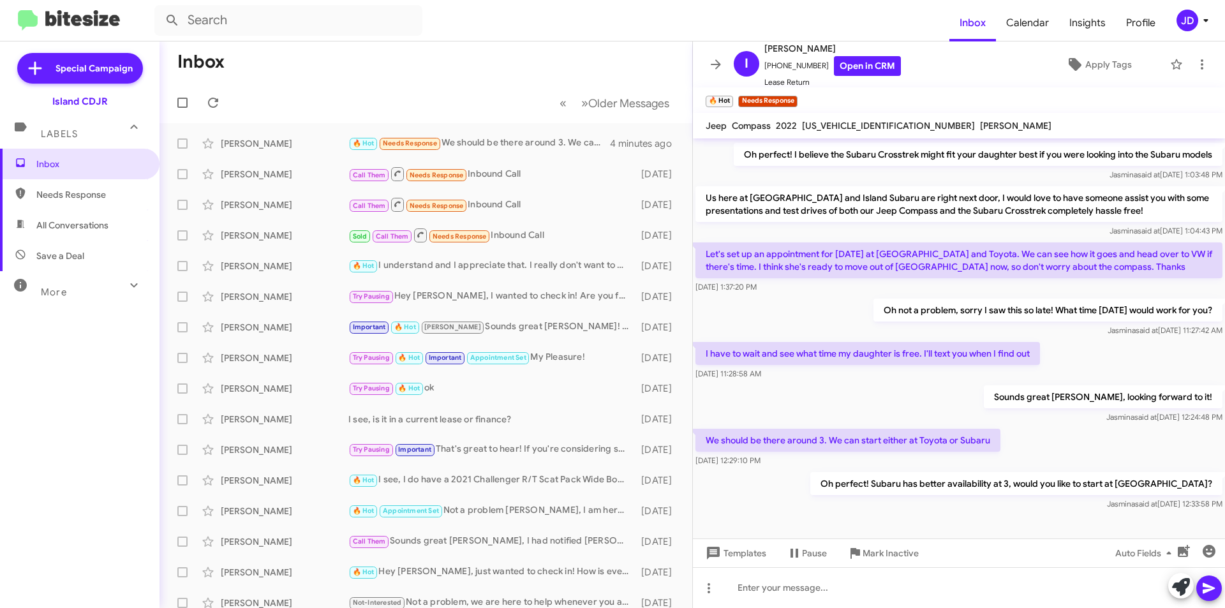
click at [1066, 426] on div "We should be there around 3. We can start either at Toyota or Subaru [DATE] 12:…" at bounding box center [959, 447] width 532 height 43
click at [217, 98] on icon at bounding box center [212, 102] width 15 height 15
click at [718, 70] on icon at bounding box center [715, 64] width 15 height 15
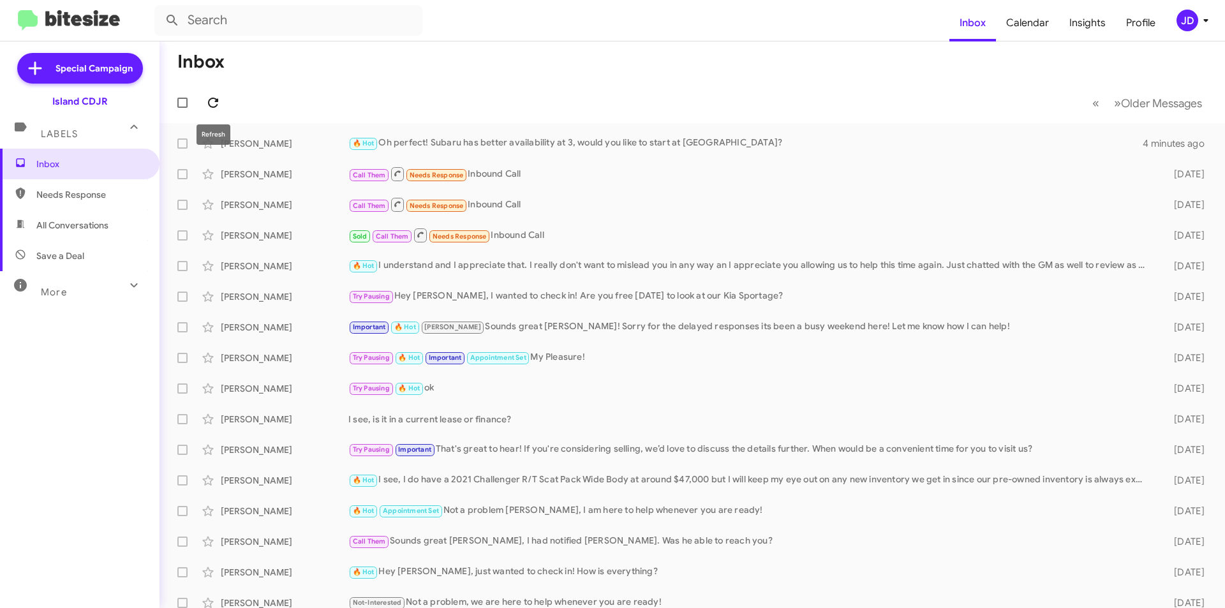
click at [213, 105] on icon at bounding box center [212, 102] width 15 height 15
click at [418, 153] on div "[PERSON_NAME] 🔥 Hot Oh perfect! Subaru has better availability at 3, would you …" at bounding box center [692, 144] width 1045 height 26
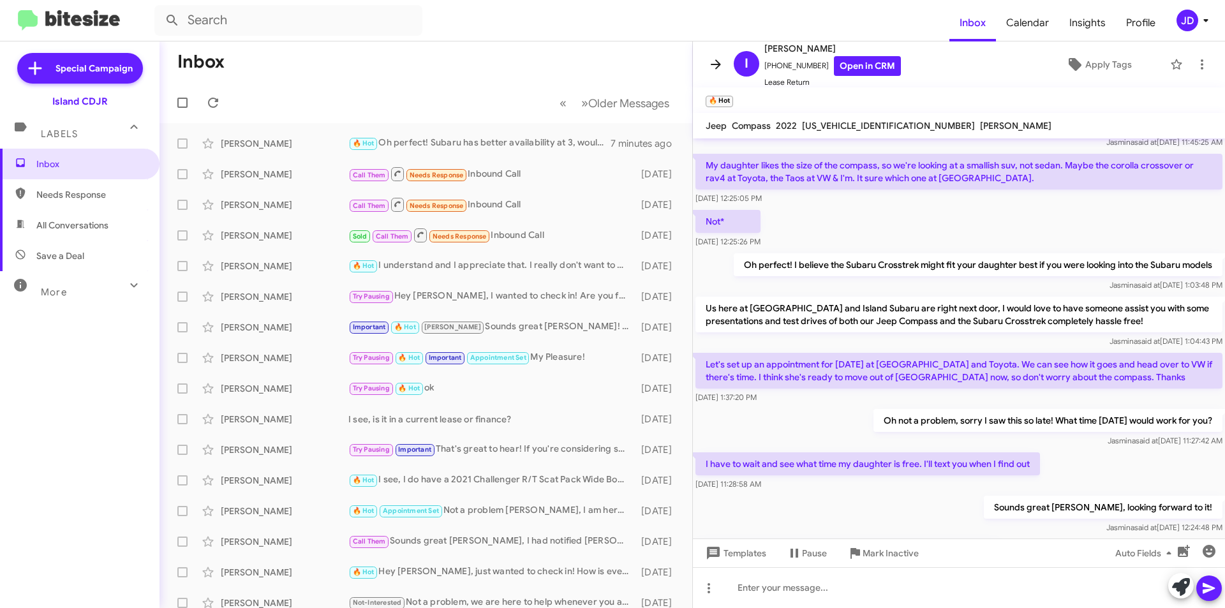
scroll to position [748, 0]
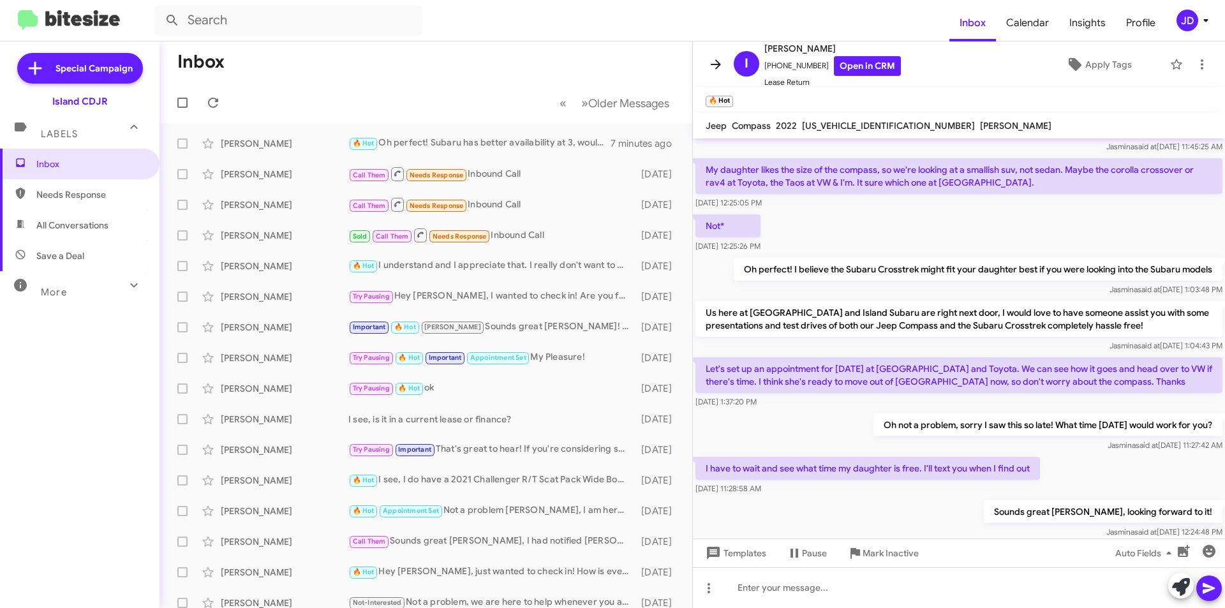
click at [712, 73] on button at bounding box center [716, 65] width 26 height 26
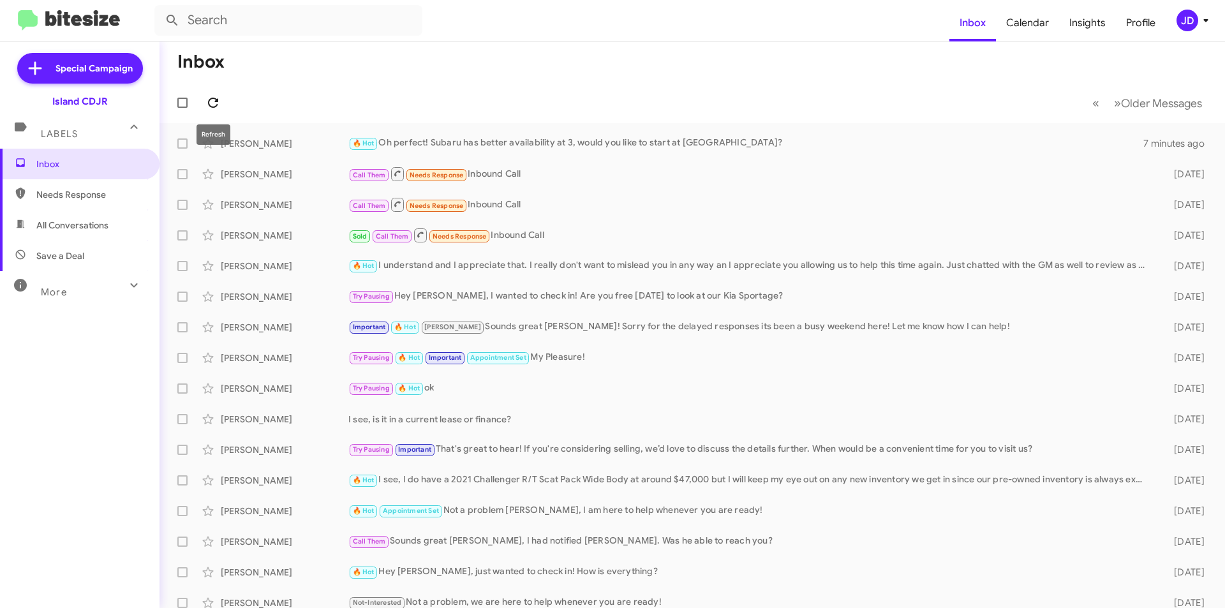
click at [214, 103] on icon at bounding box center [212, 102] width 15 height 15
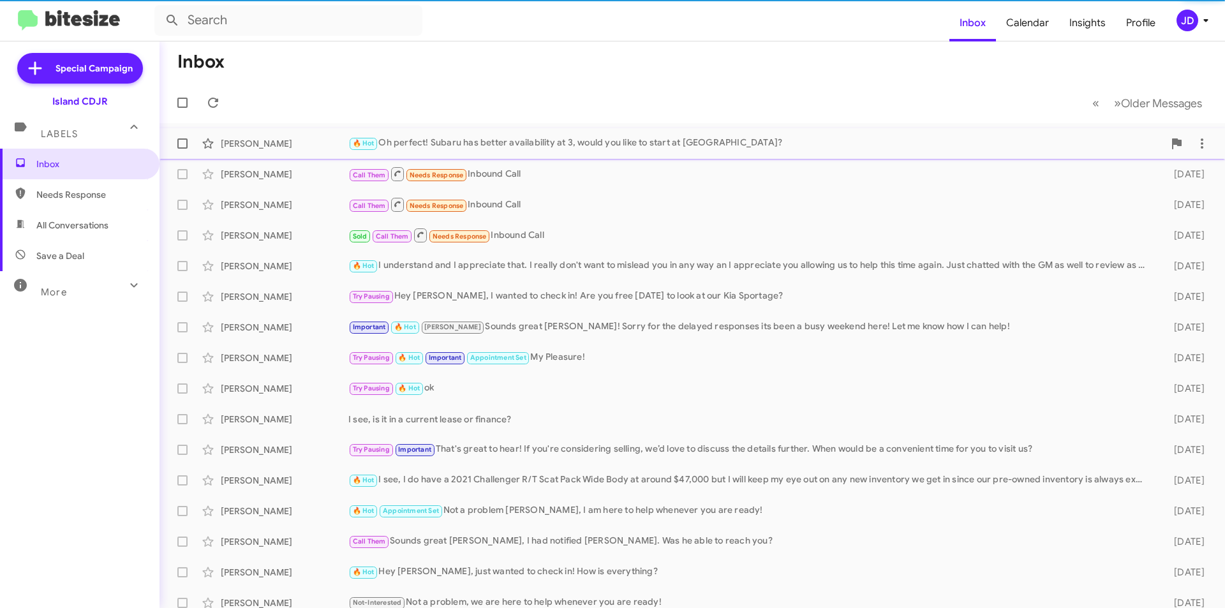
click at [476, 129] on span "[PERSON_NAME] 🔥 Hot Oh perfect! Subaru has better availability at 3, would you …" at bounding box center [691, 143] width 1065 height 31
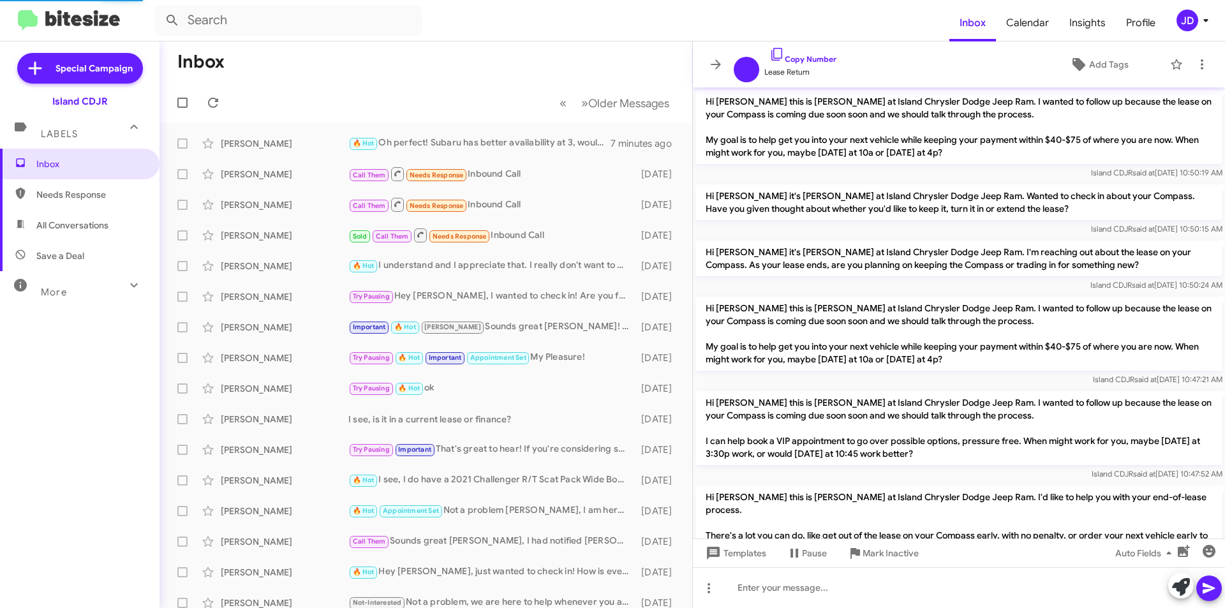
scroll to position [825, 0]
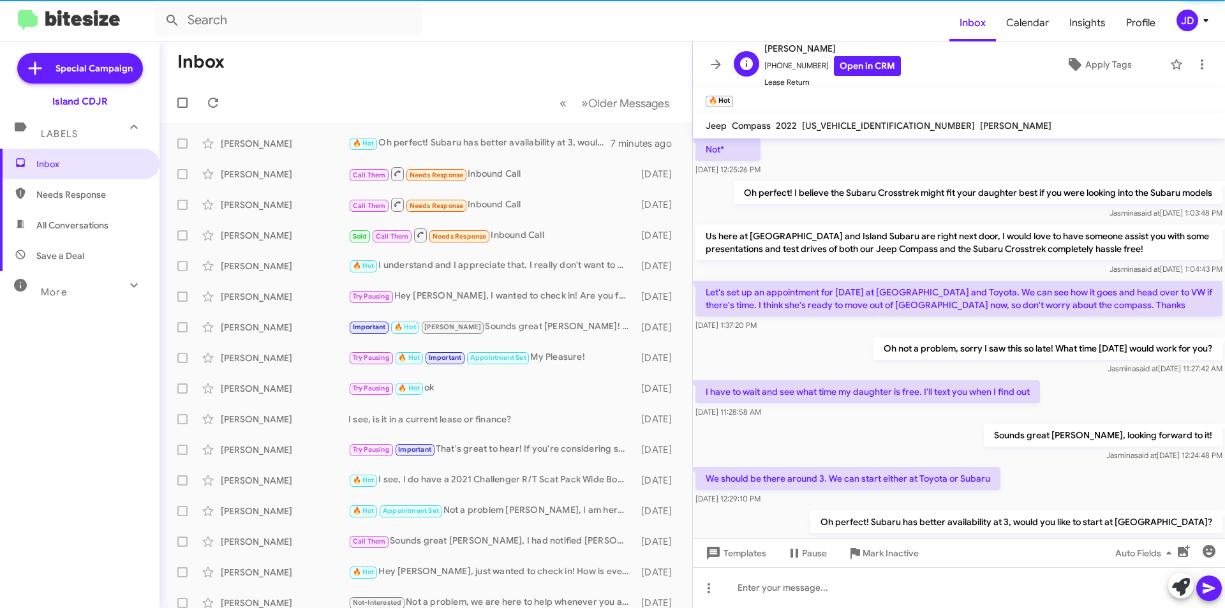
click at [818, 69] on span "[PHONE_NUMBER] Open in CRM" at bounding box center [832, 66] width 136 height 20
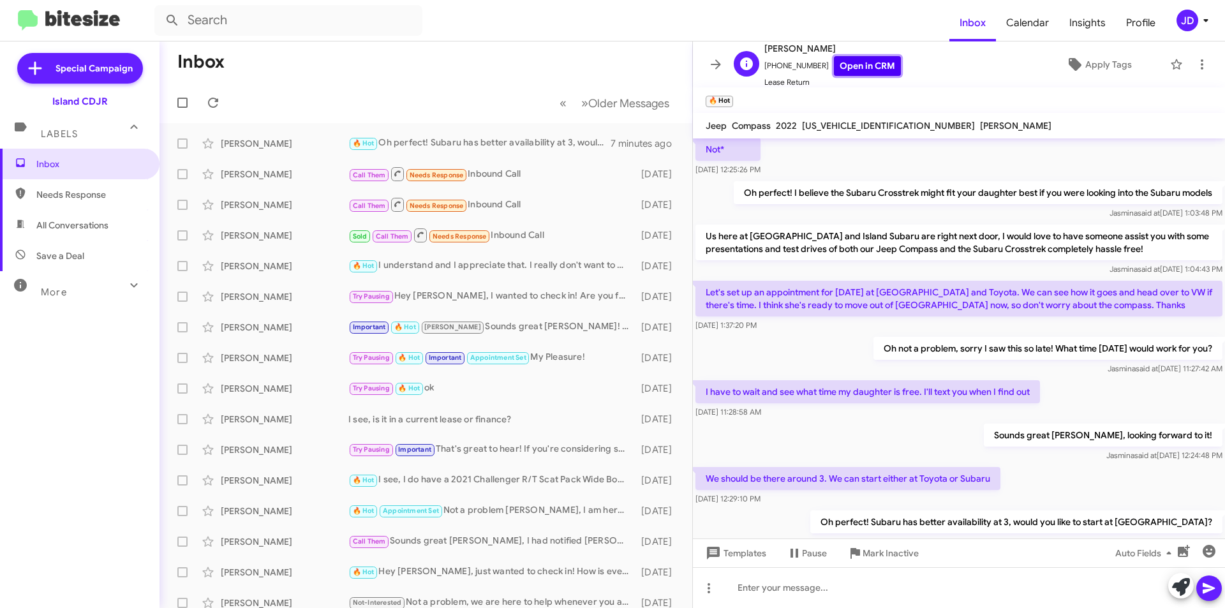
click at [834, 69] on link "Open in CRM" at bounding box center [867, 66] width 67 height 20
click at [213, 98] on icon at bounding box center [213, 103] width 10 height 10
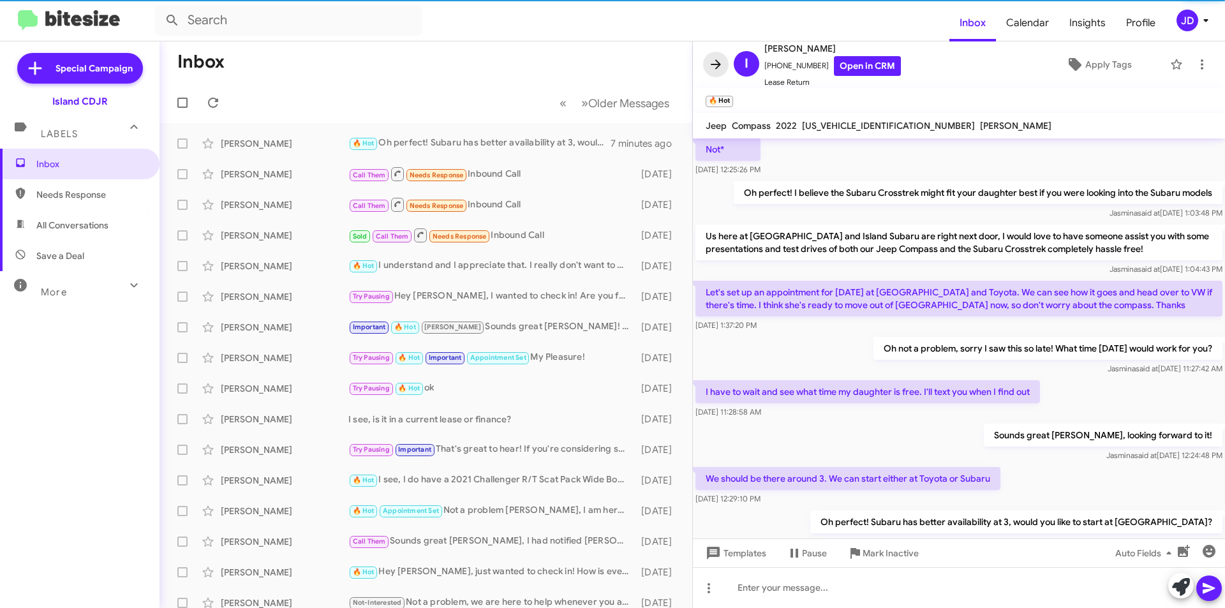
click at [708, 66] on icon at bounding box center [715, 64] width 15 height 15
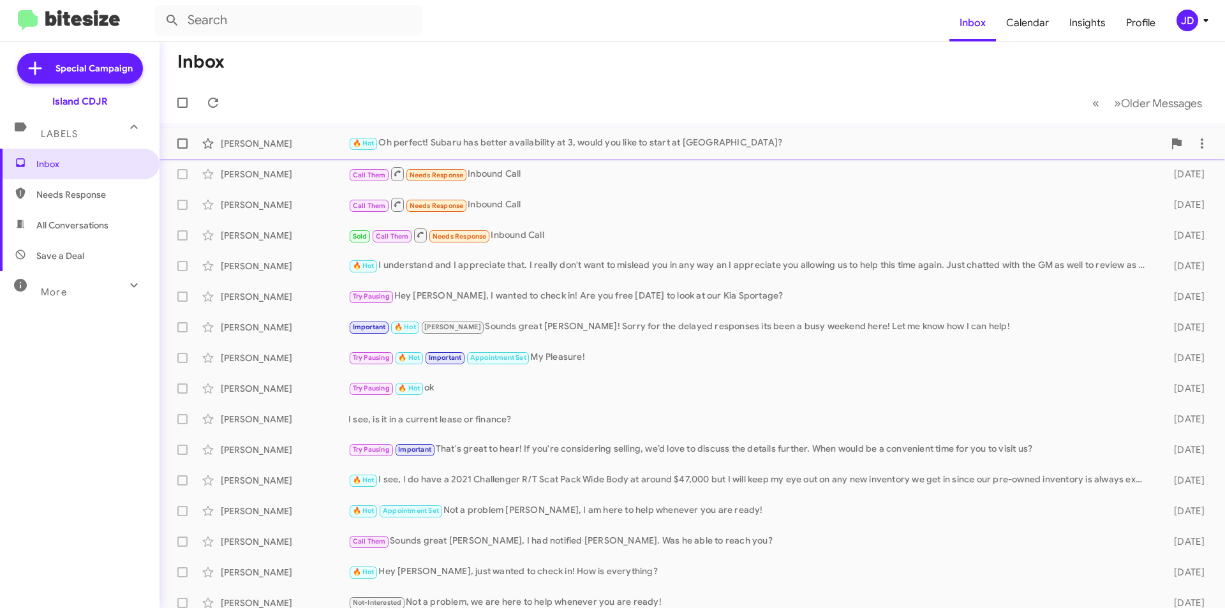
click at [559, 150] on div "🔥 Hot Oh perfect! Subaru has better availability at 3, would you like to start …" at bounding box center [755, 143] width 815 height 15
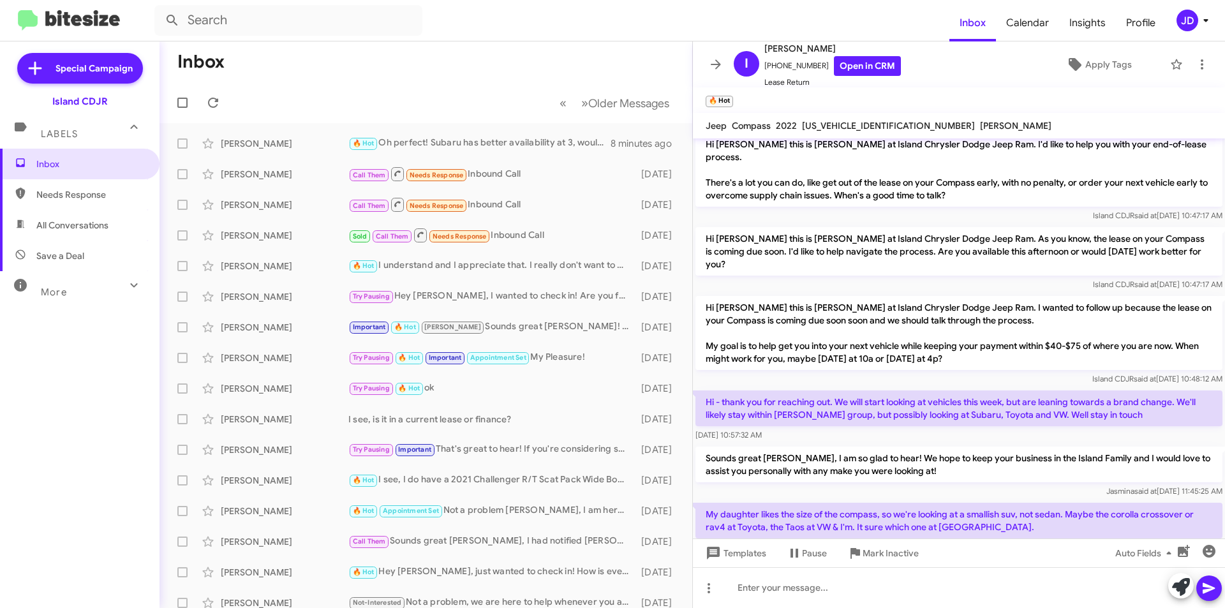
scroll to position [468, 0]
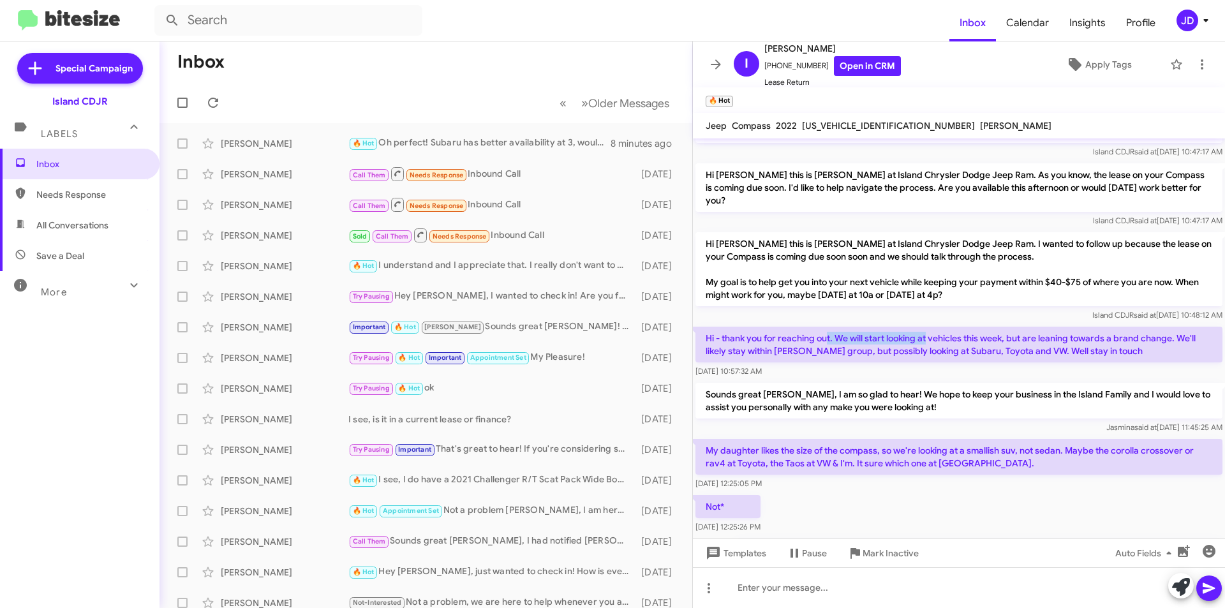
drag, startPoint x: 828, startPoint y: 312, endPoint x: 930, endPoint y: 312, distance: 102.0
click at [930, 327] on p "Hi - thank you for reaching out. We will start looking at vehicles this week, b…" at bounding box center [958, 345] width 527 height 36
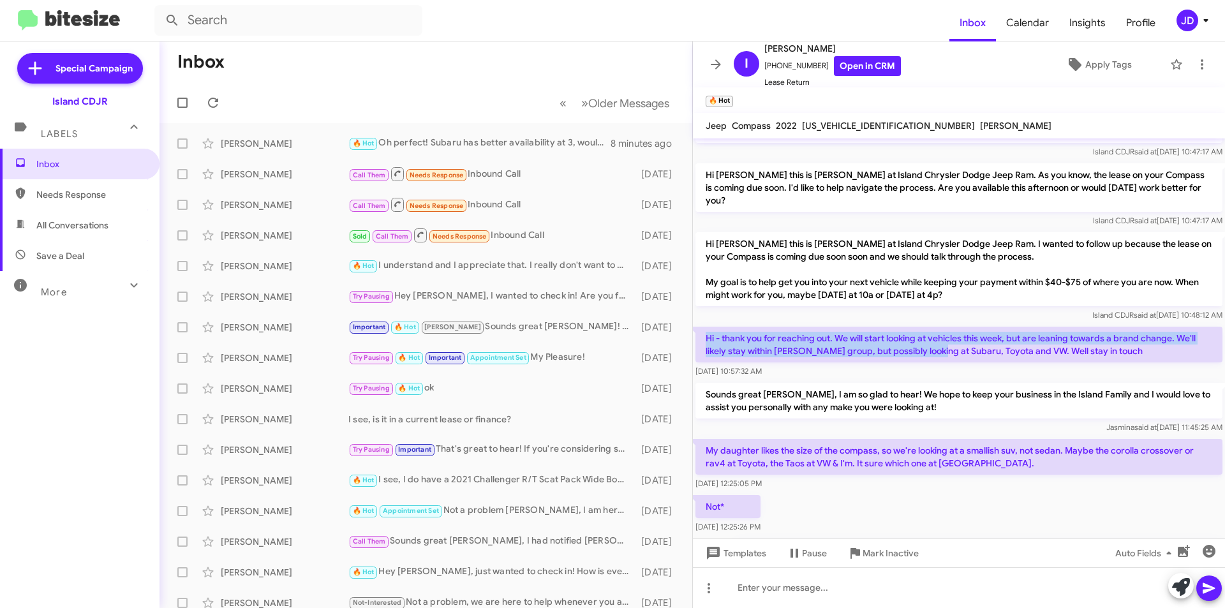
drag, startPoint x: 932, startPoint y: 323, endPoint x: 703, endPoint y: 306, distance: 229.7
click at [703, 327] on p "Hi - thank you for reaching out. We will start looking at vehicles this week, b…" at bounding box center [958, 345] width 527 height 36
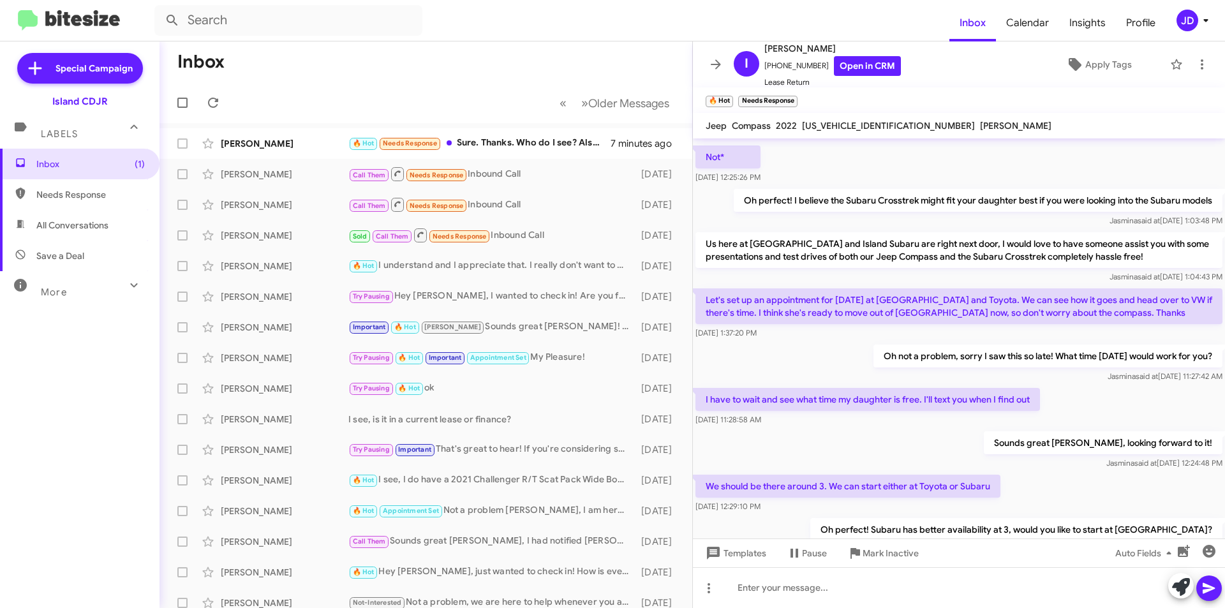
scroll to position [825, 0]
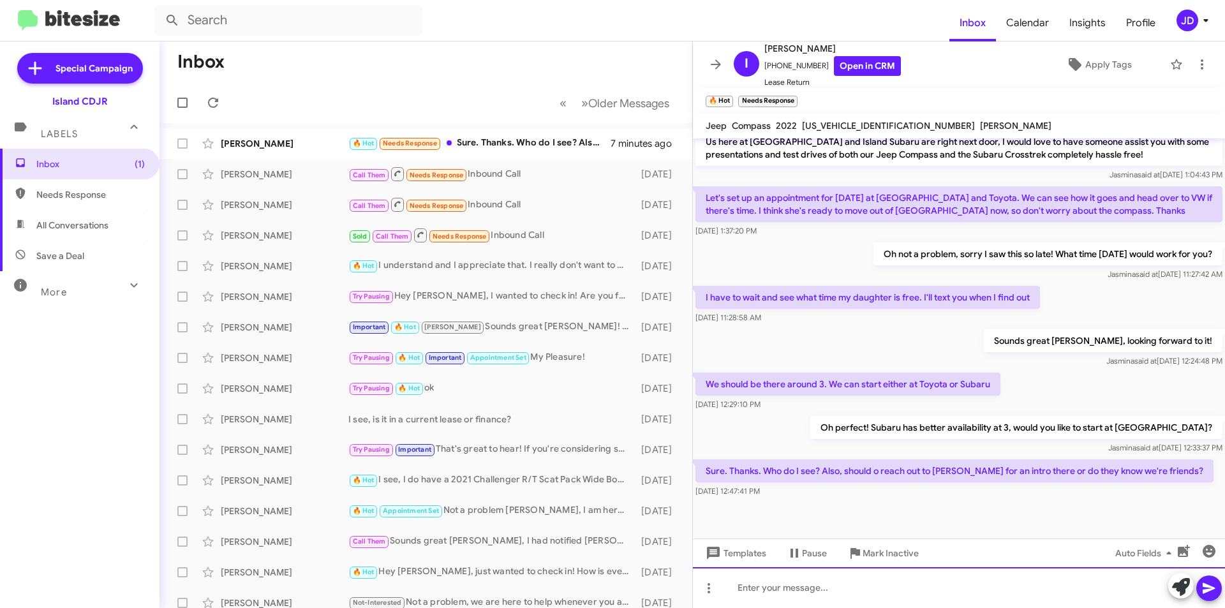
click at [949, 581] on div at bounding box center [959, 587] width 532 height 41
drag, startPoint x: 759, startPoint y: 446, endPoint x: 800, endPoint y: 451, distance: 41.1
click at [800, 459] on p "Sure. Thanks. Who do I see? Also, should o reach out to [PERSON_NAME] for an in…" at bounding box center [954, 470] width 518 height 23
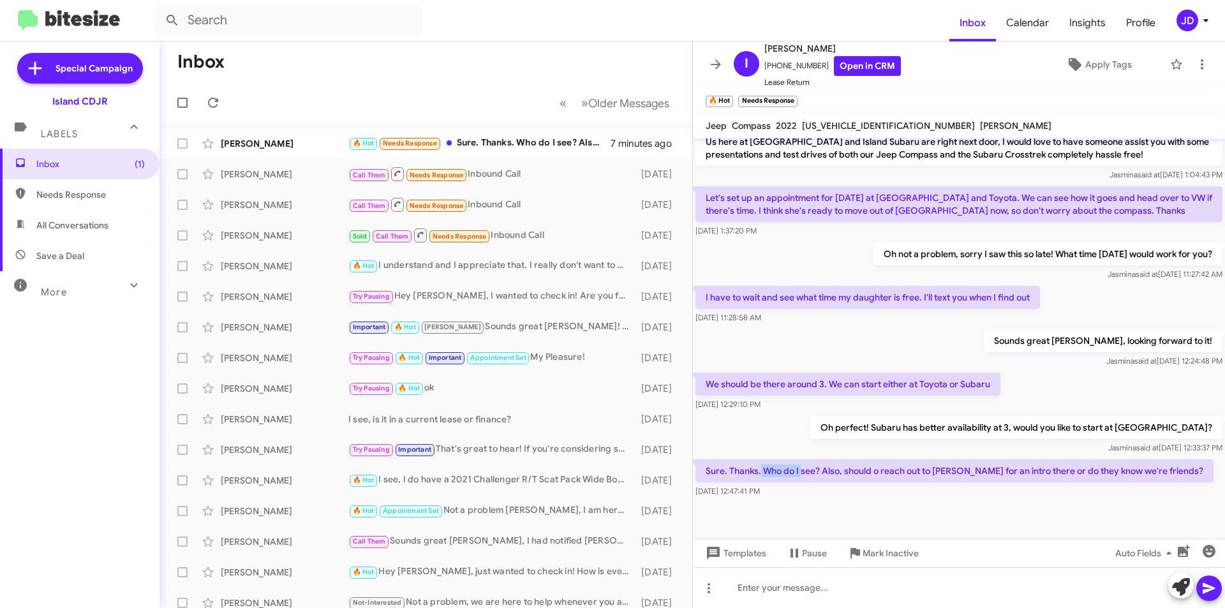
click at [801, 459] on p "Sure. Thanks. Who do I see? Also, should o reach out to [PERSON_NAME] for an in…" at bounding box center [954, 470] width 518 height 23
click at [805, 459] on p "Sure. Thanks. Who do I see? Also, should o reach out to [PERSON_NAME] for an in…" at bounding box center [954, 470] width 518 height 23
click at [821, 587] on div at bounding box center [959, 587] width 532 height 41
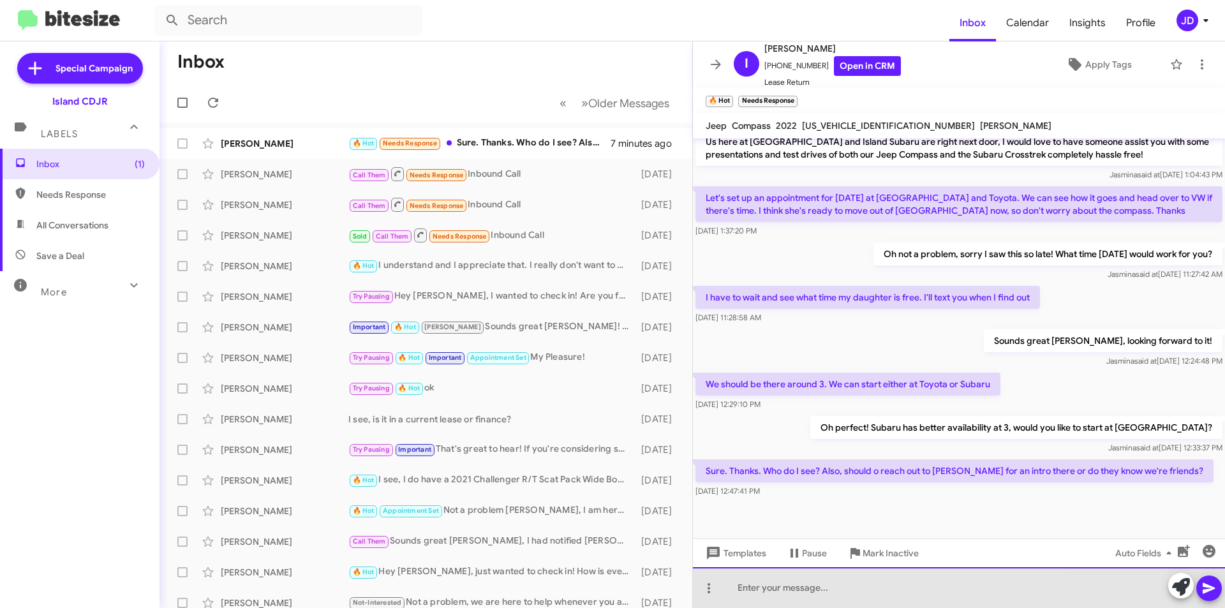
click at [821, 587] on div at bounding box center [959, 587] width 532 height 41
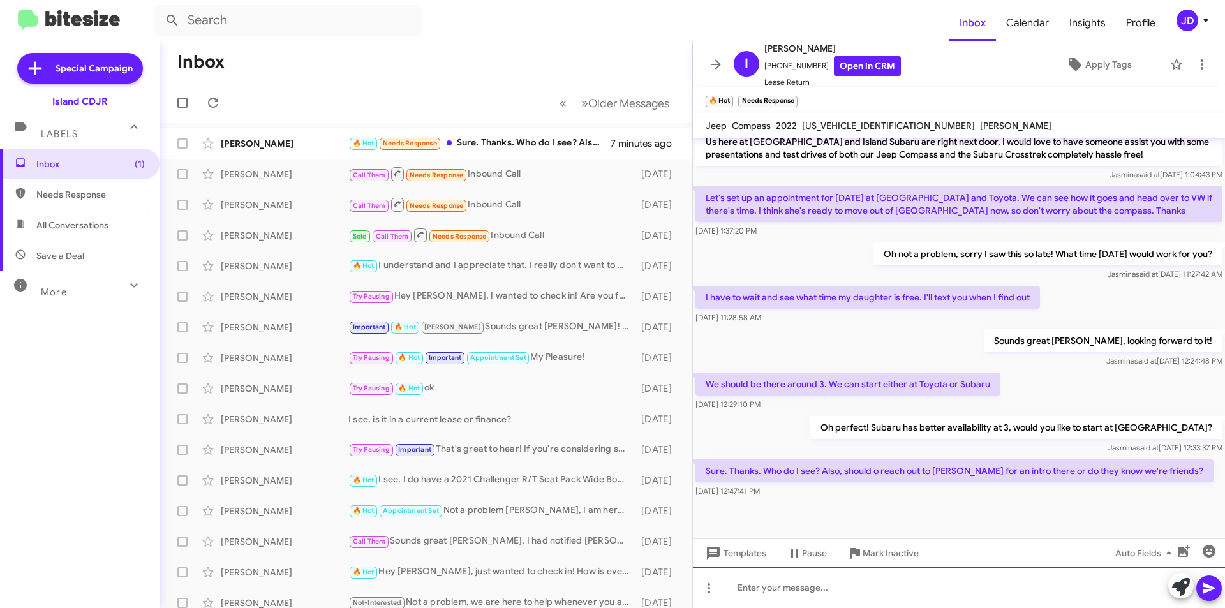
click at [850, 589] on div at bounding box center [959, 587] width 532 height 41
click at [1092, 592] on div "Not to worry [PERSON_NAME], I will have everything set for your visit with [PER…" at bounding box center [959, 587] width 532 height 41
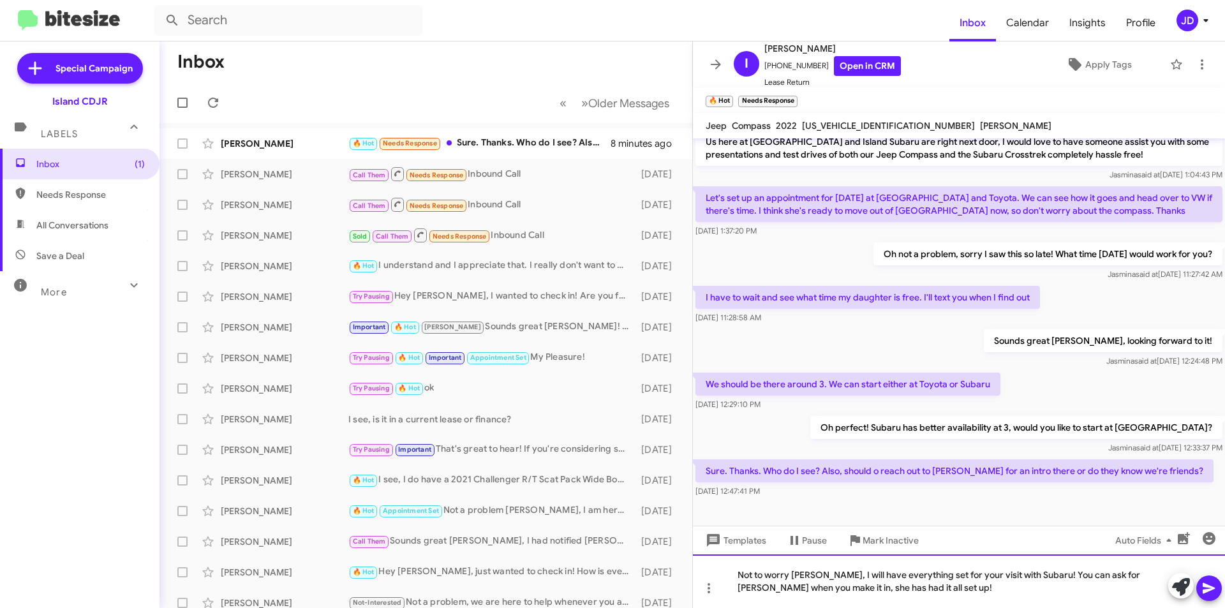
click at [1024, 585] on div "Not to worry [PERSON_NAME], I will have everything set for your visit with Suba…" at bounding box center [959, 581] width 532 height 54
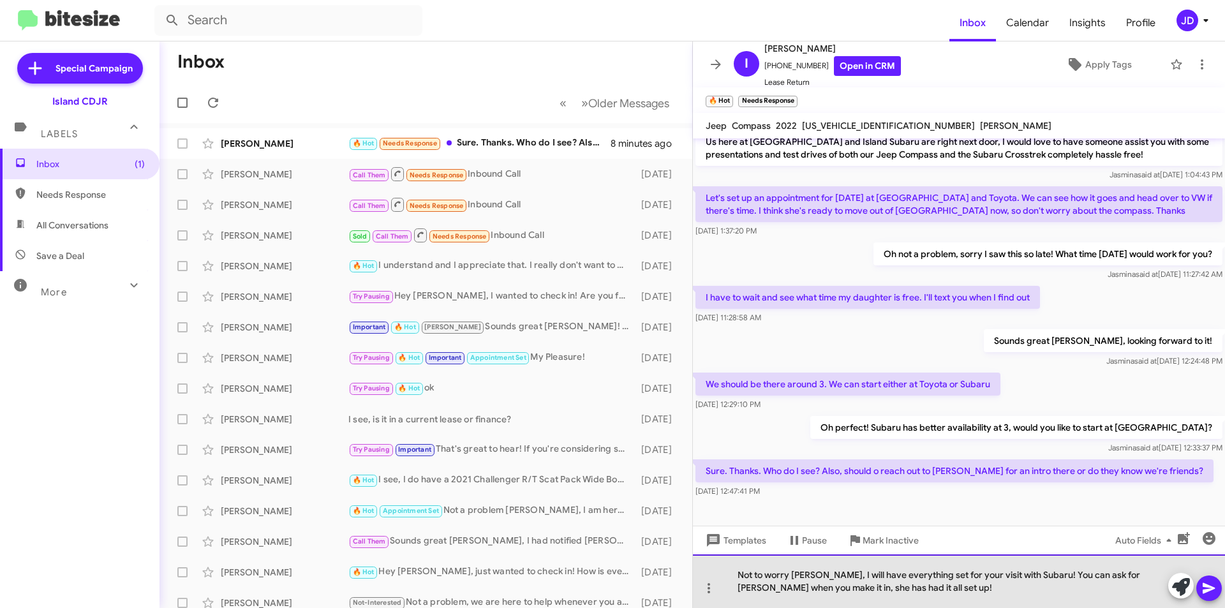
click at [1087, 586] on div "Not to worry [PERSON_NAME], I will have everything set for your visit with Suba…" at bounding box center [959, 581] width 532 height 54
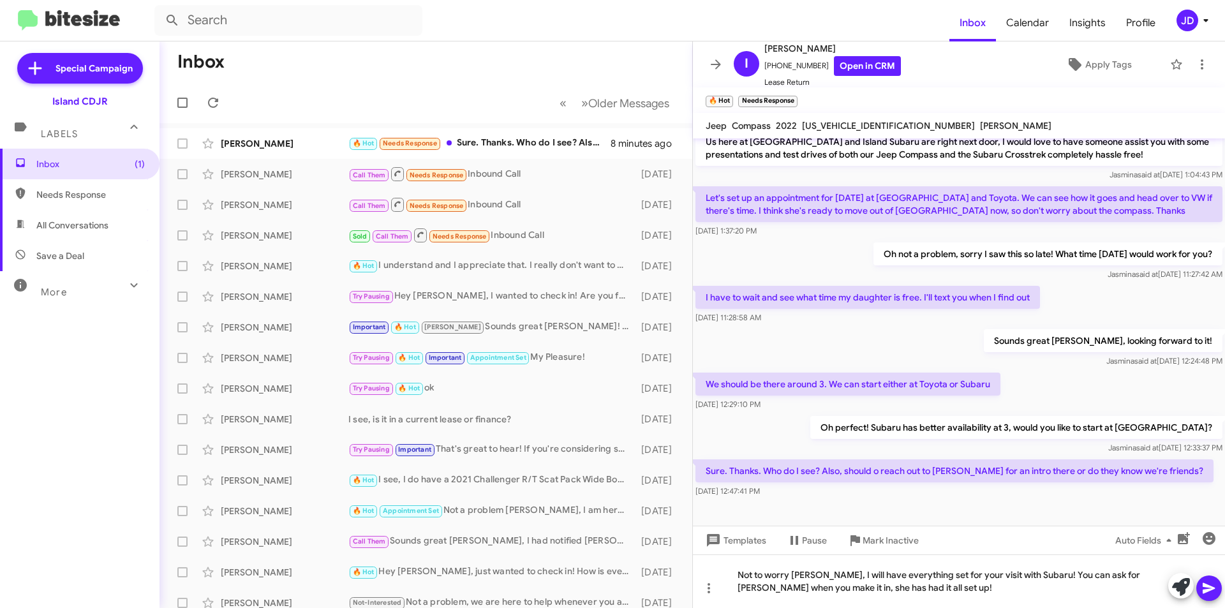
click at [1204, 588] on icon at bounding box center [1208, 587] width 15 height 15
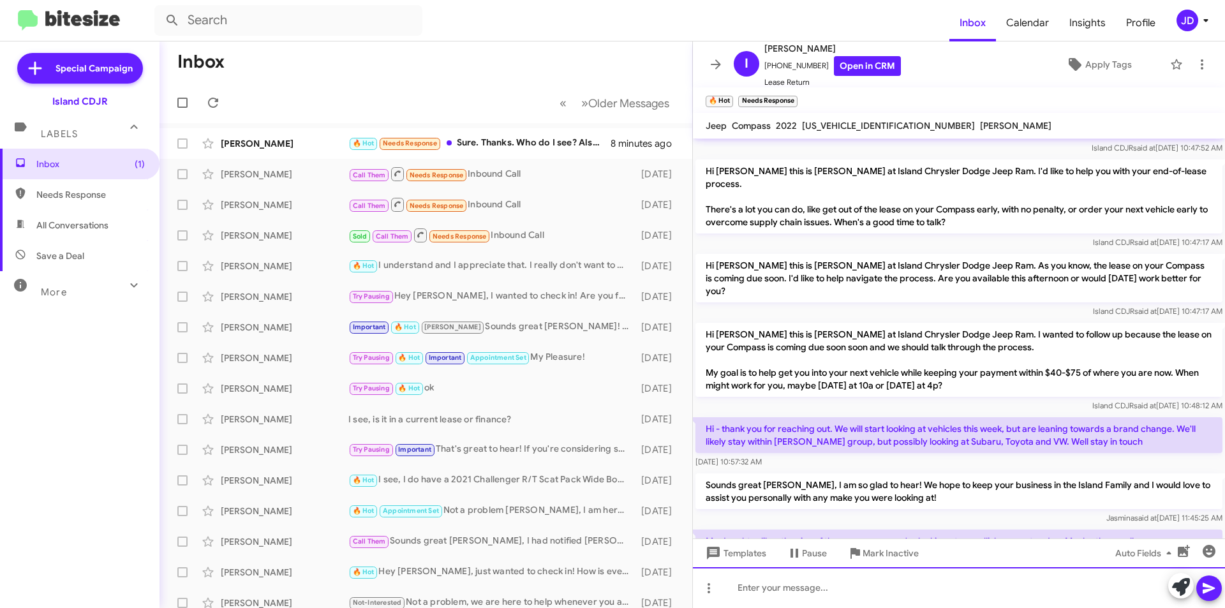
scroll to position [0, 0]
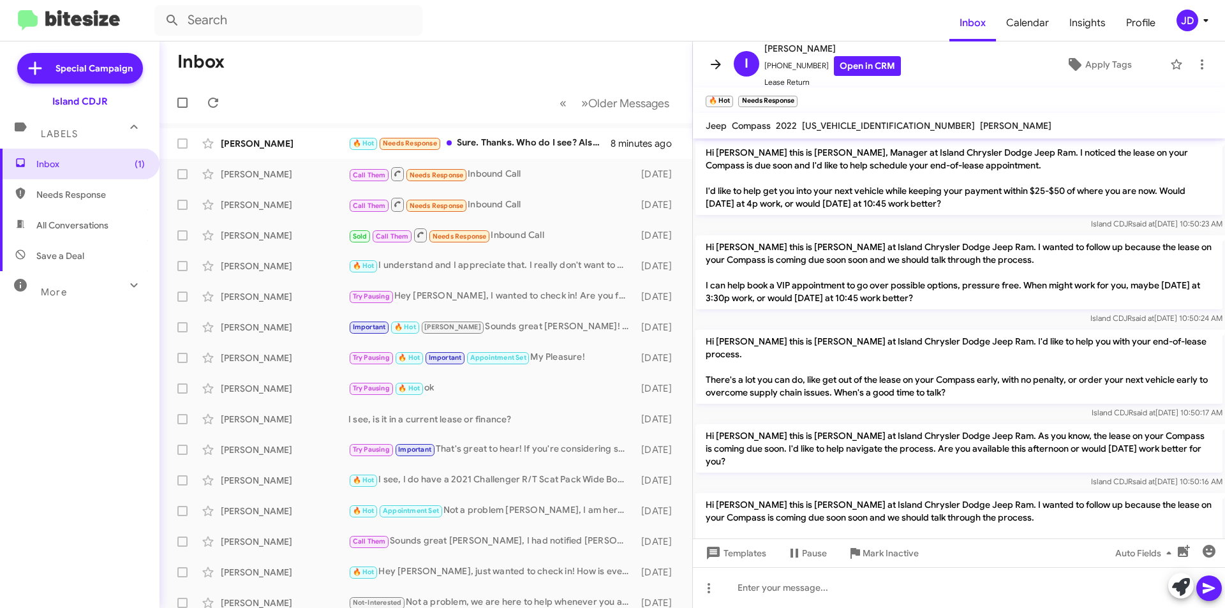
click at [723, 66] on icon at bounding box center [715, 64] width 15 height 15
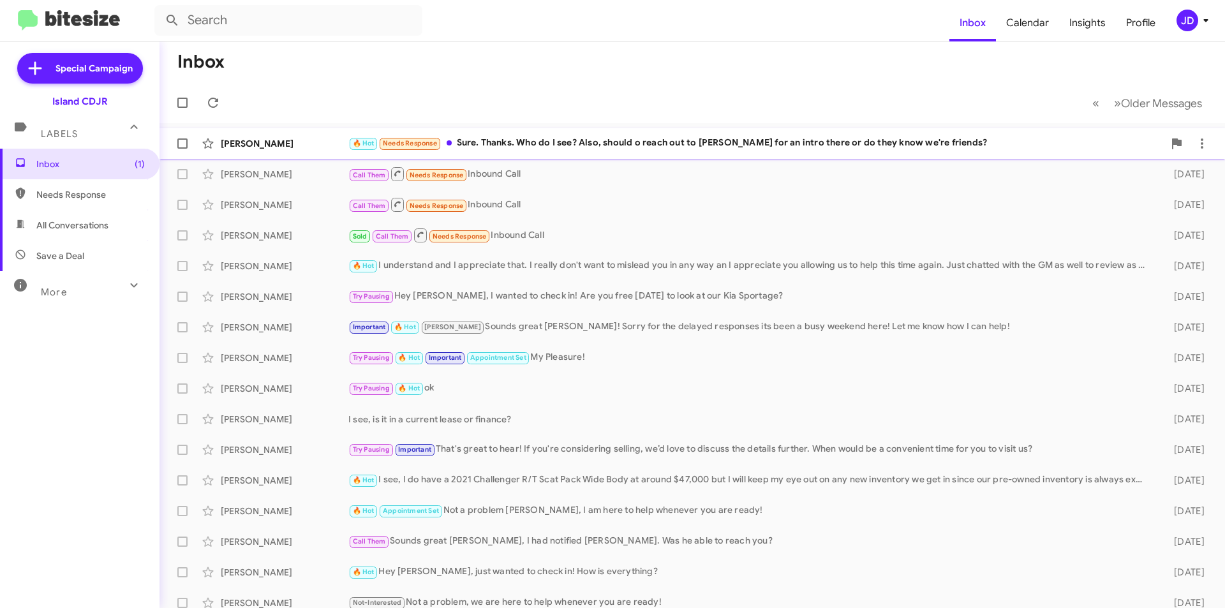
click at [240, 143] on div "[PERSON_NAME]" at bounding box center [285, 143] width 128 height 13
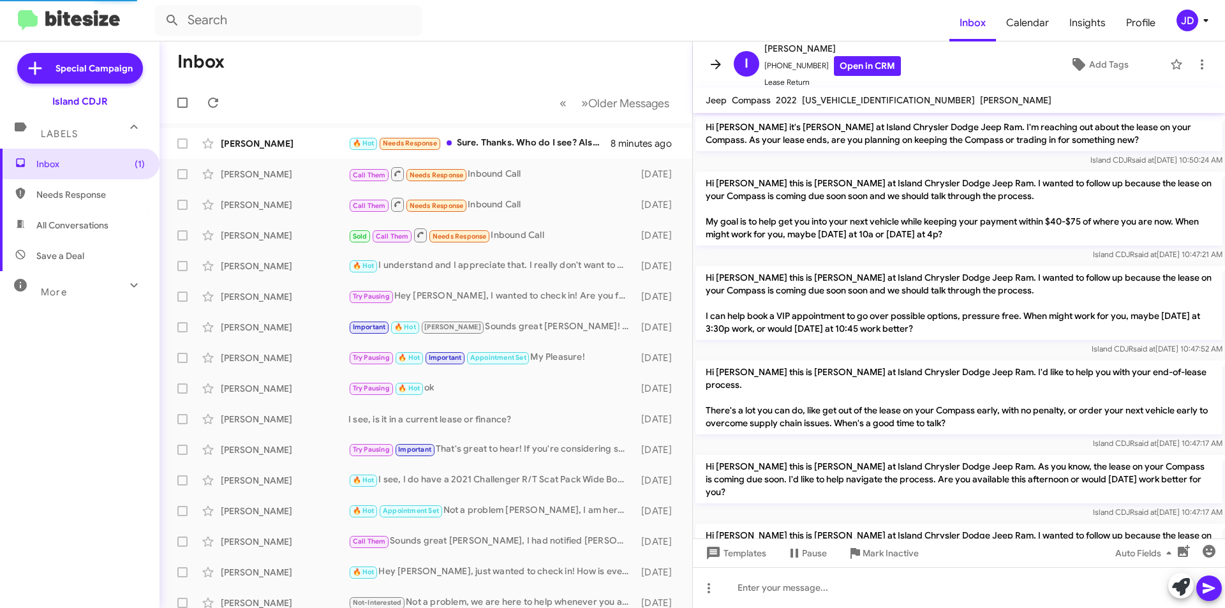
scroll to position [799, 0]
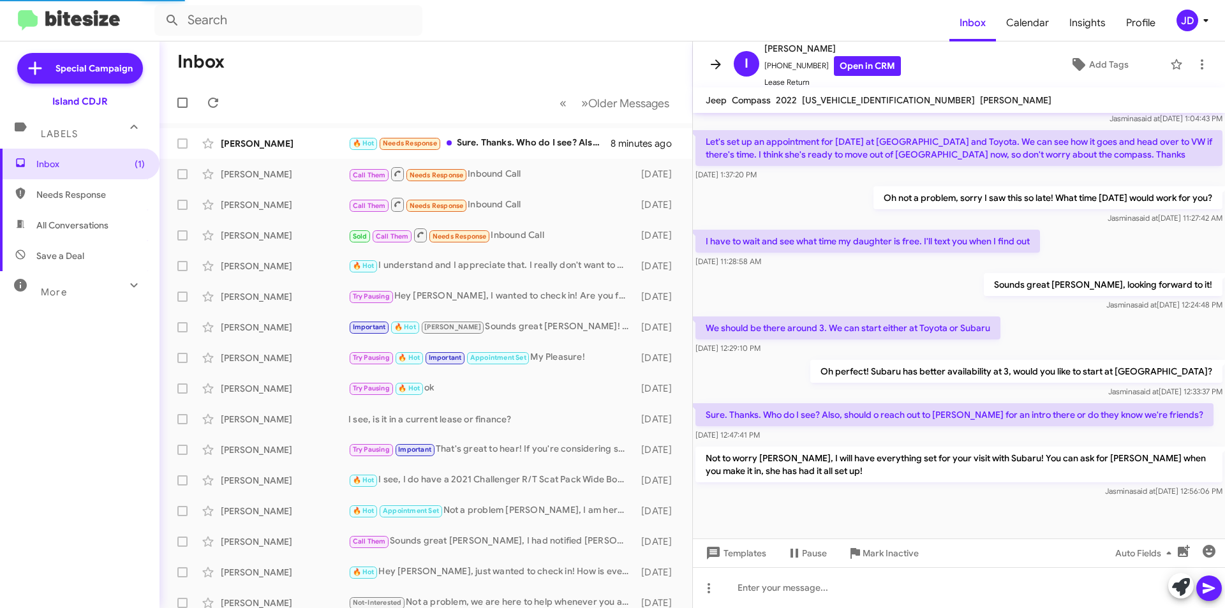
click at [712, 75] on button at bounding box center [716, 65] width 26 height 26
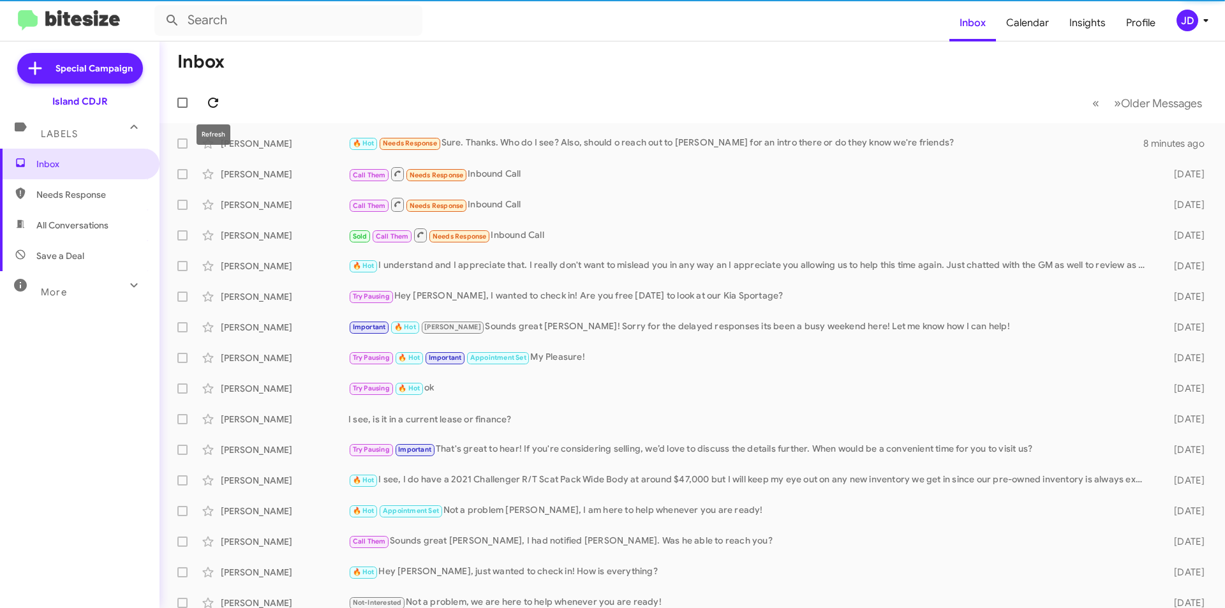
click at [219, 104] on icon at bounding box center [212, 102] width 15 height 15
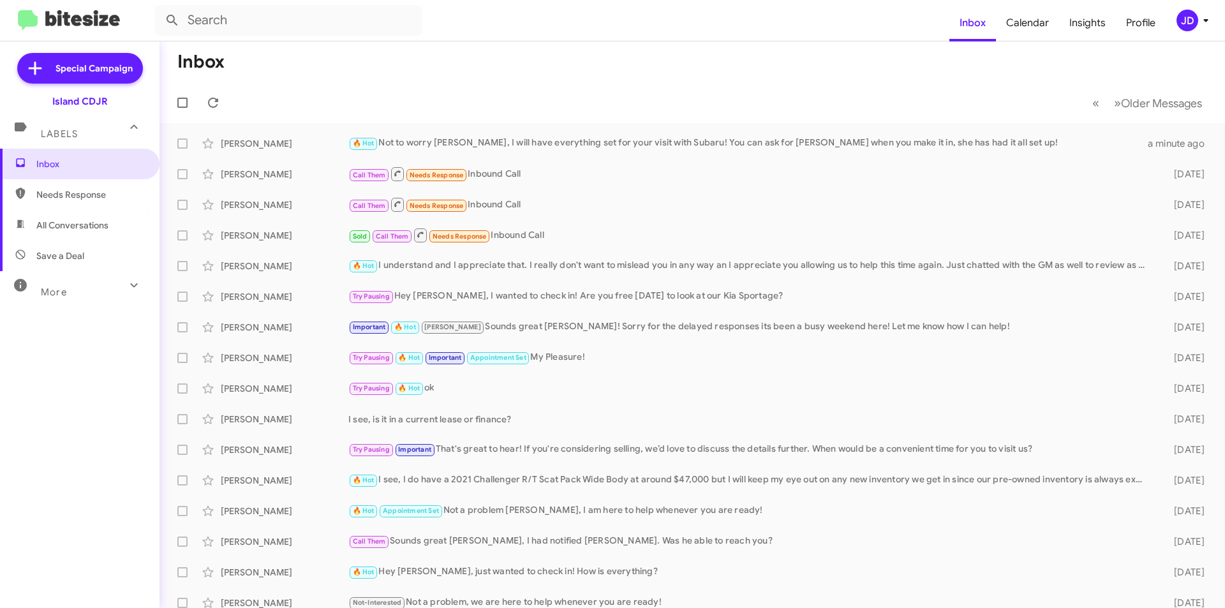
click at [101, 213] on span "All Conversations" at bounding box center [79, 225] width 159 height 31
type input "in:all-conversations"
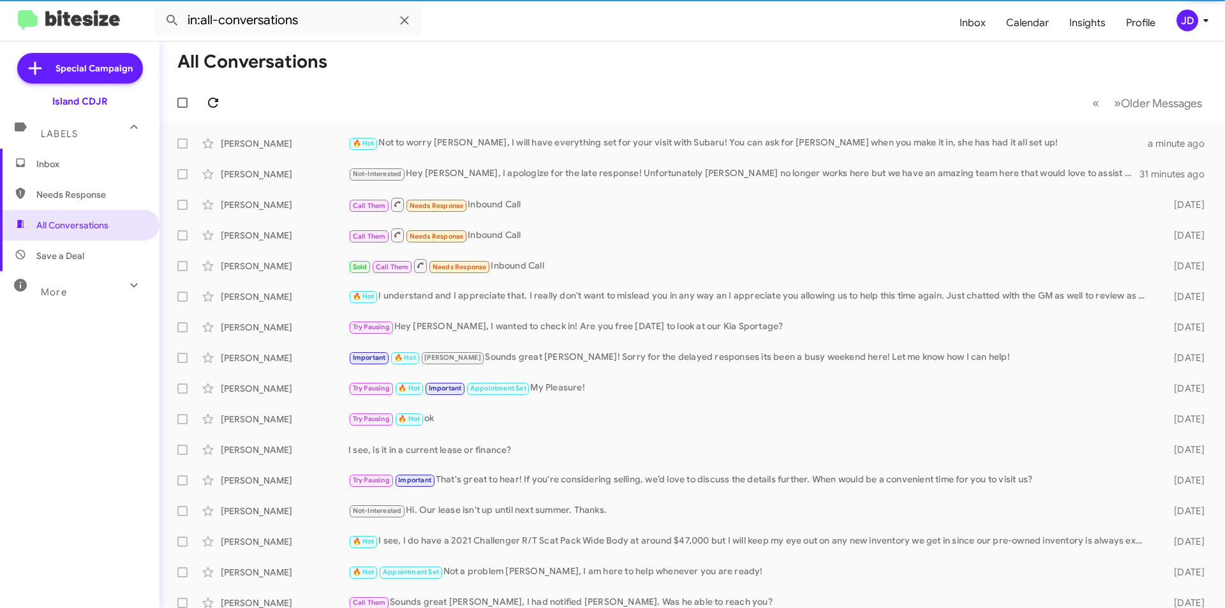
click at [209, 103] on icon at bounding box center [213, 103] width 10 height 10
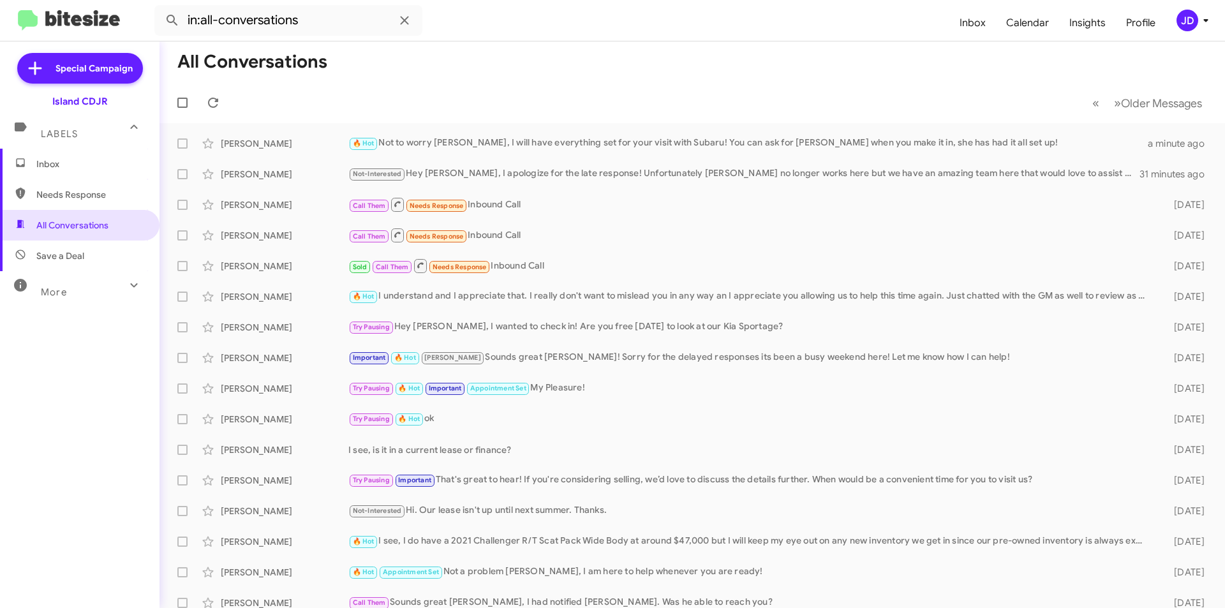
click at [61, 156] on span "Inbox" at bounding box center [79, 164] width 159 height 31
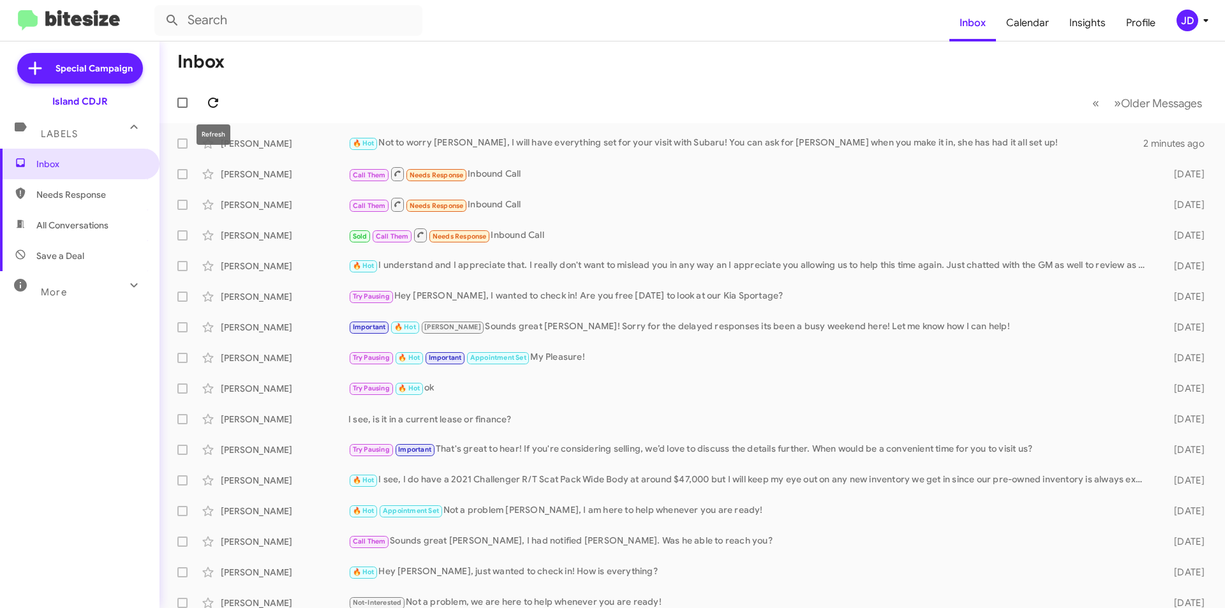
click at [219, 109] on icon at bounding box center [212, 102] width 15 height 15
click at [86, 199] on span "Needs Response" at bounding box center [90, 194] width 108 height 13
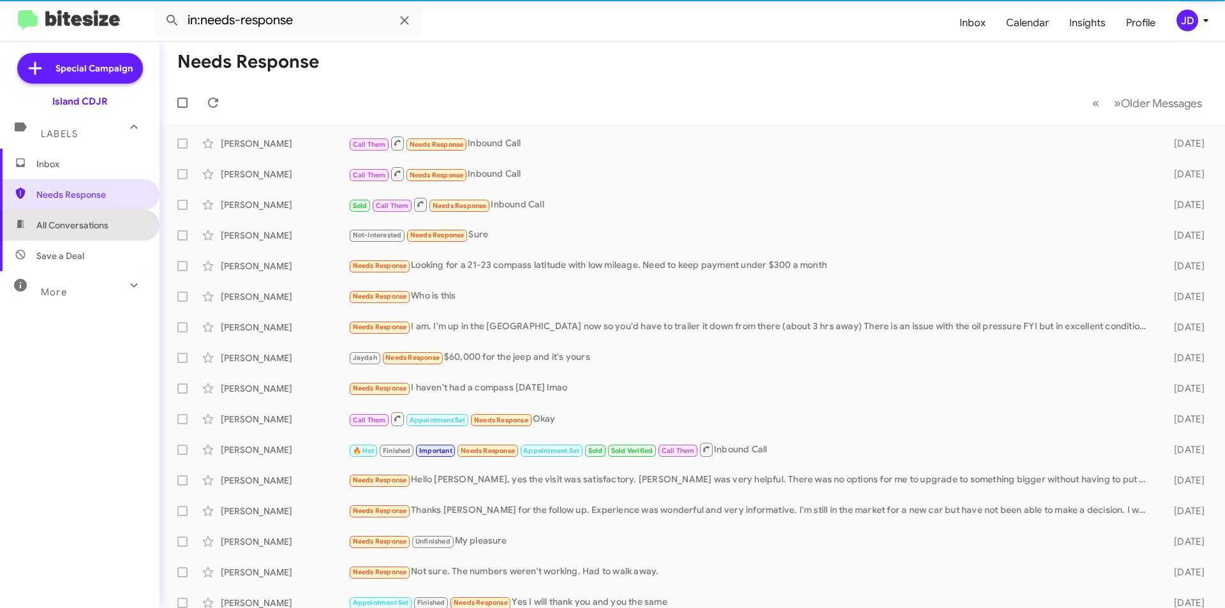
click at [88, 221] on span "All Conversations" at bounding box center [72, 225] width 72 height 13
type input "in:all-conversations"
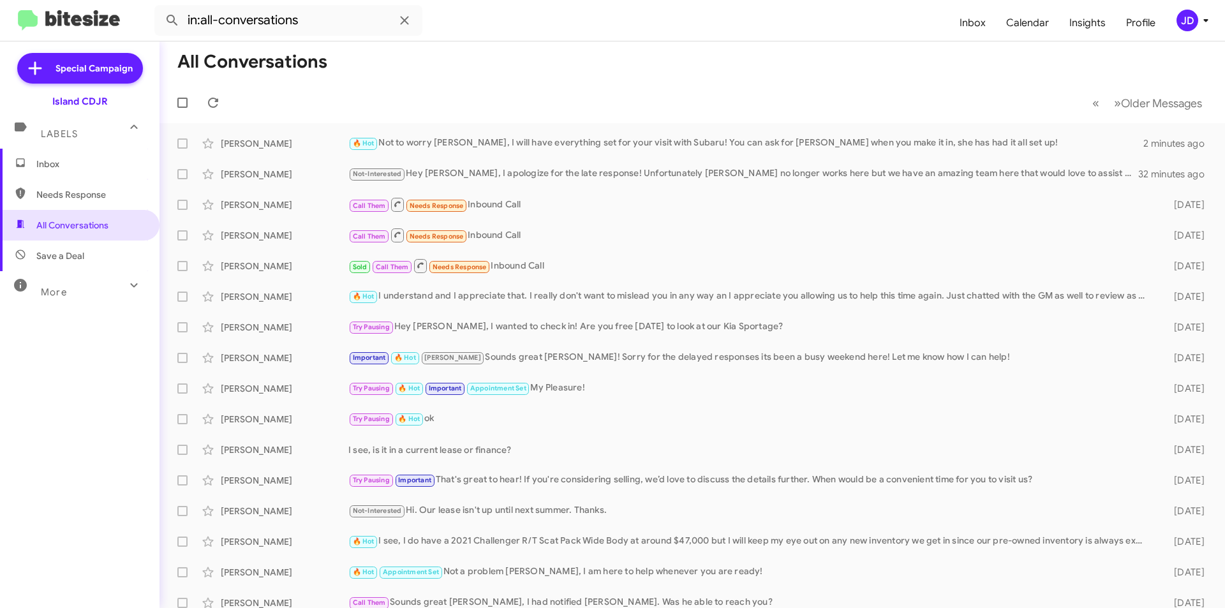
click at [90, 167] on span "Inbox" at bounding box center [90, 164] width 108 height 13
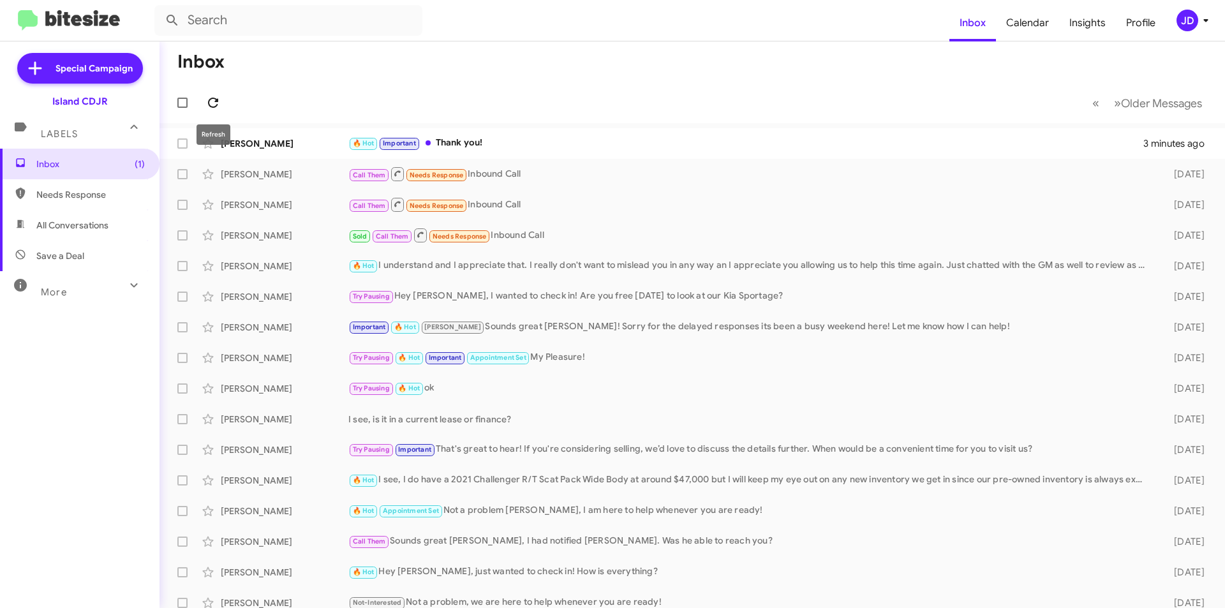
click at [219, 102] on icon at bounding box center [212, 102] width 15 height 15
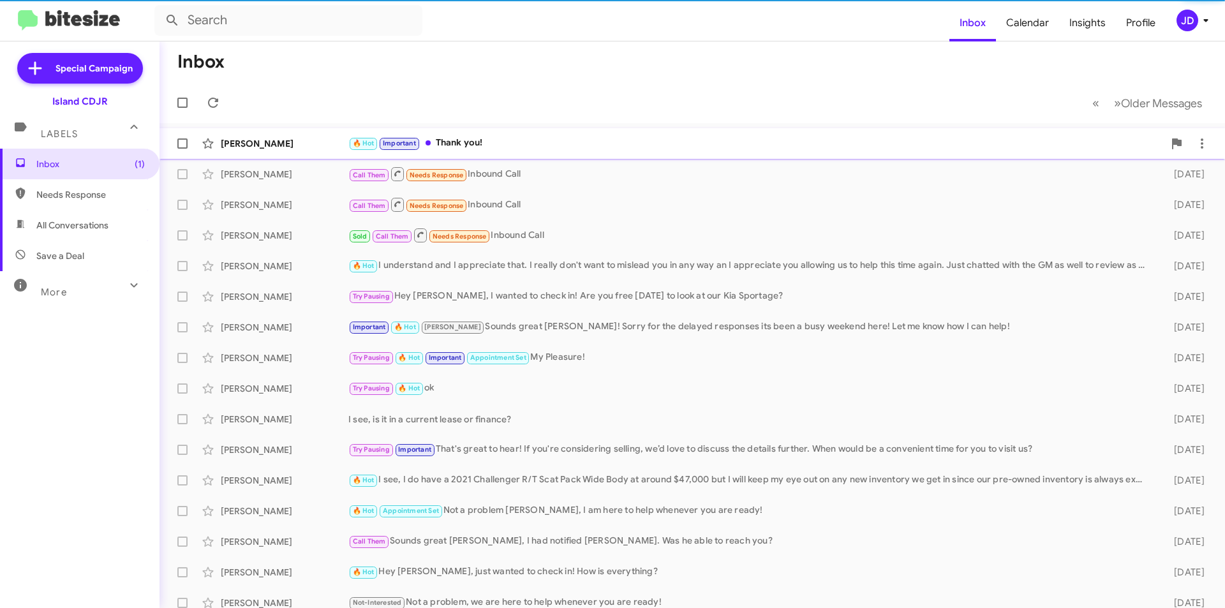
click at [333, 150] on div "[PERSON_NAME] 🔥 Hot Important Thank you! 3 minutes ago" at bounding box center [692, 144] width 1045 height 26
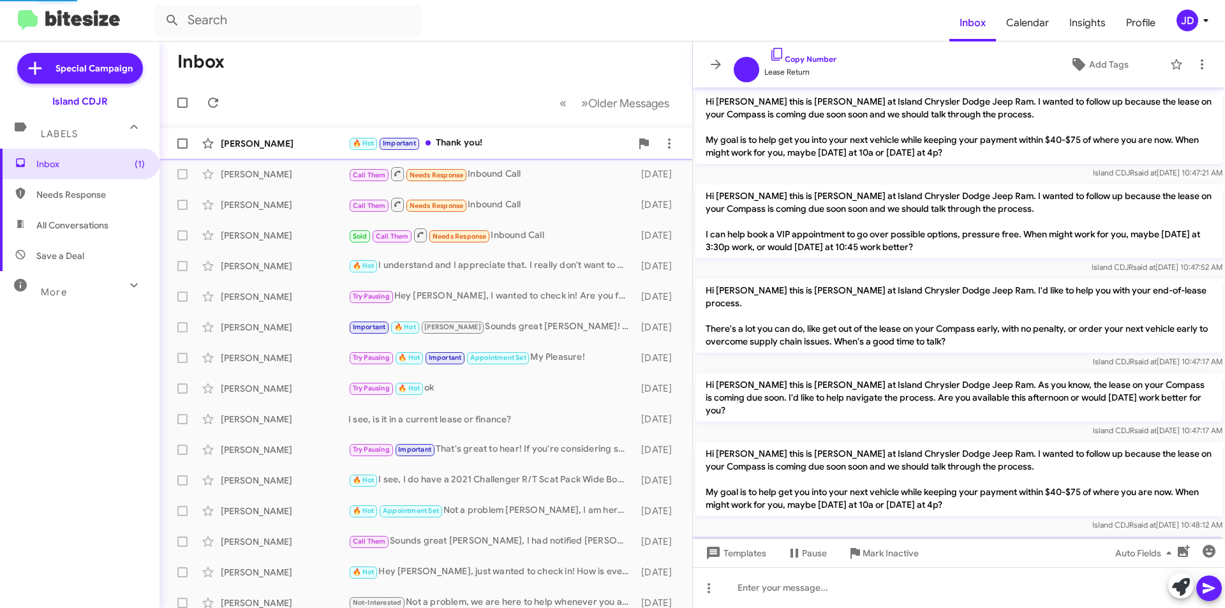
scroll to position [761, 0]
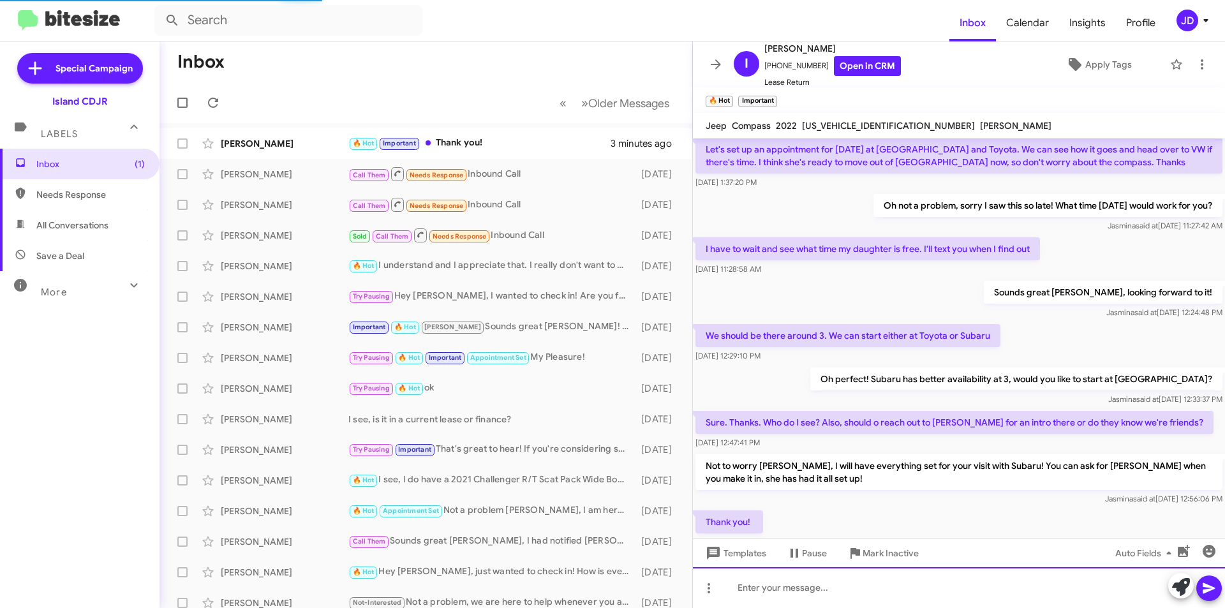
click at [915, 587] on div at bounding box center [959, 587] width 532 height 41
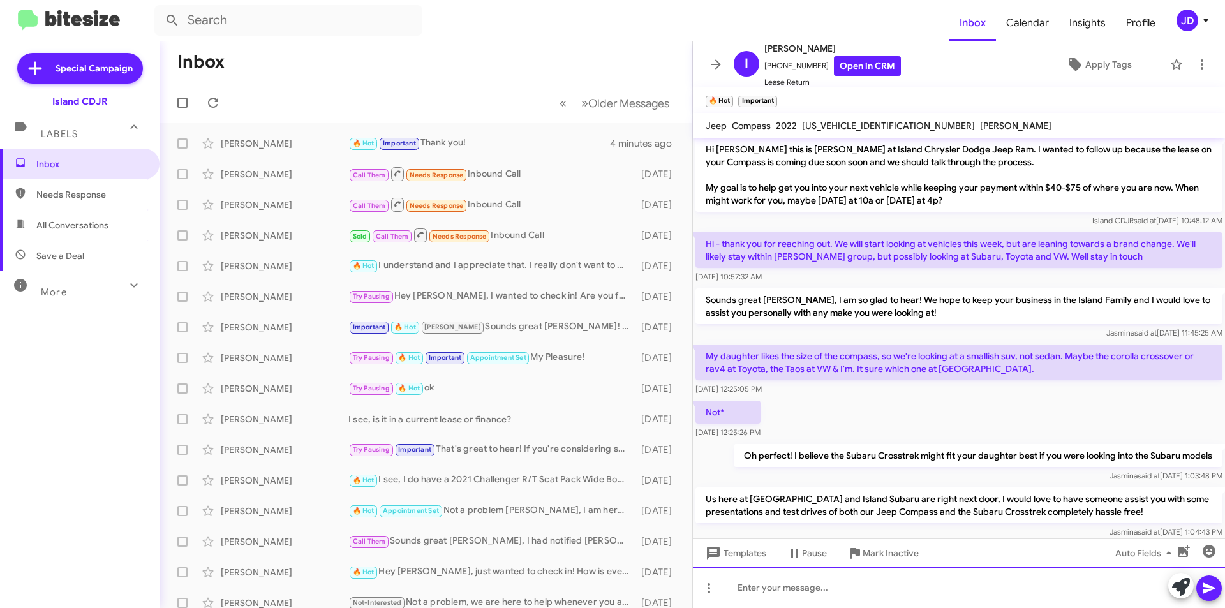
scroll to position [1148, 0]
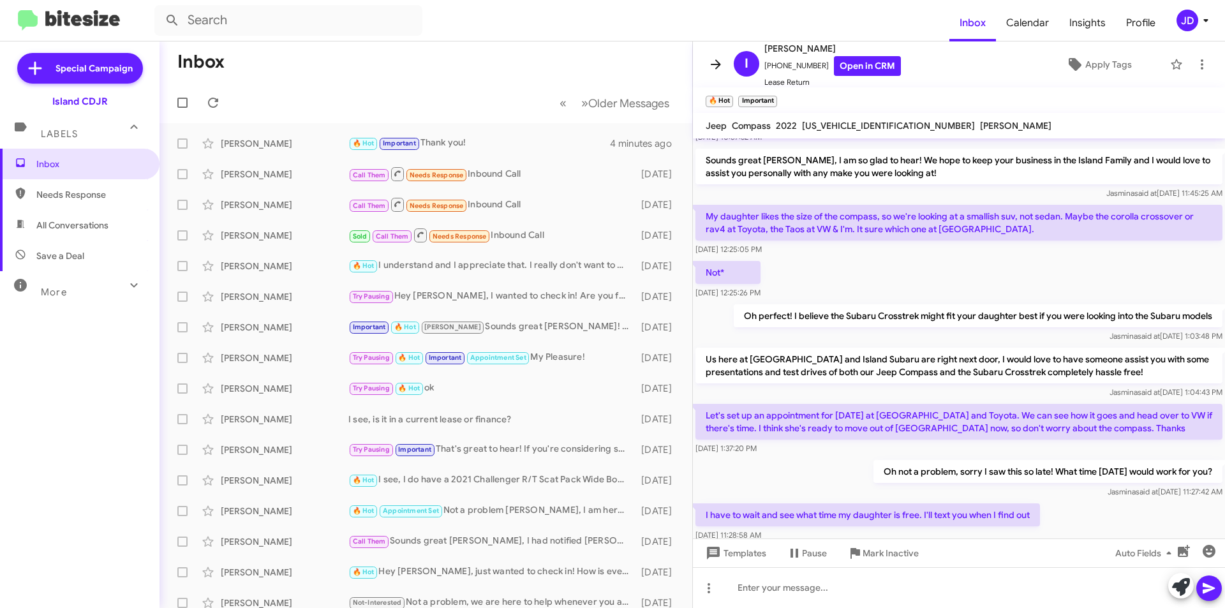
click at [720, 57] on icon at bounding box center [715, 64] width 15 height 15
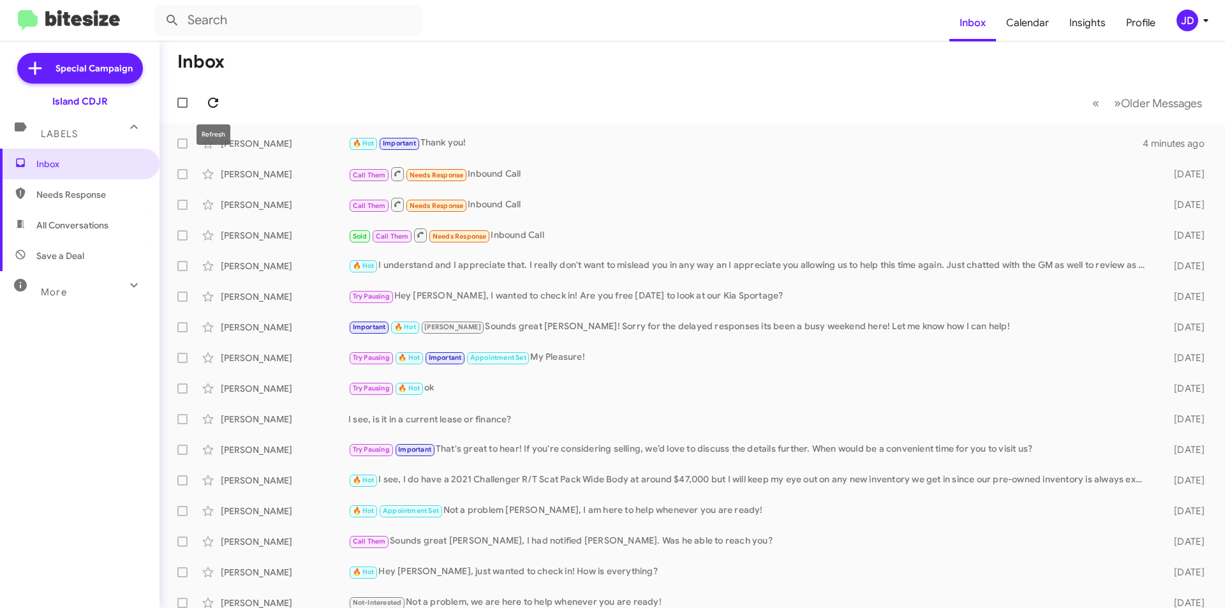
click at [223, 99] on span at bounding box center [213, 102] width 26 height 15
click at [217, 103] on icon at bounding box center [212, 102] width 15 height 15
